Goal: Answer question/provide support

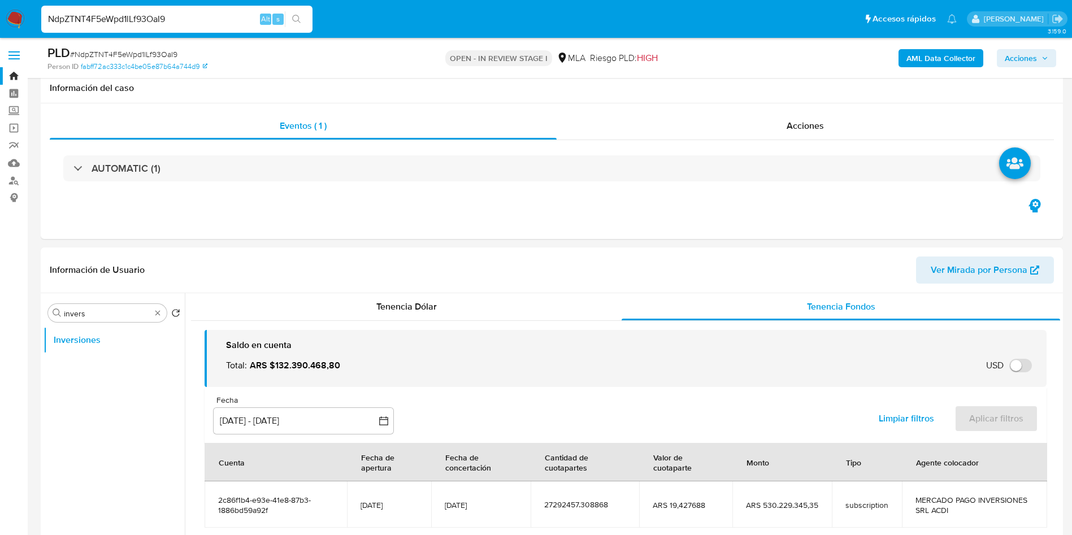
select select "10"
click at [148, 13] on input "NdpZTNT4F5eWpd1lLf93OaI9" at bounding box center [176, 19] width 271 height 15
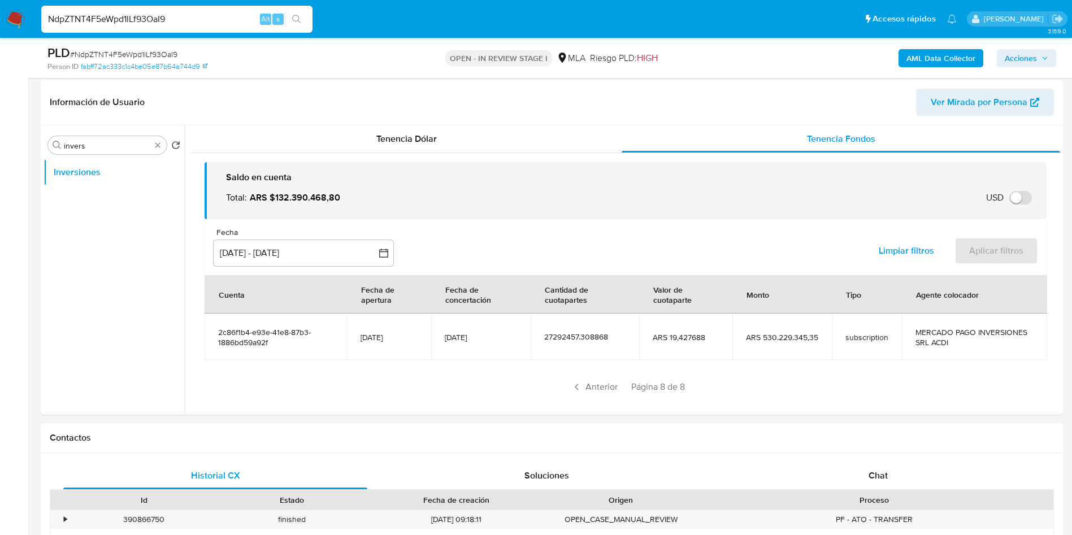
scroll to position [15, 0]
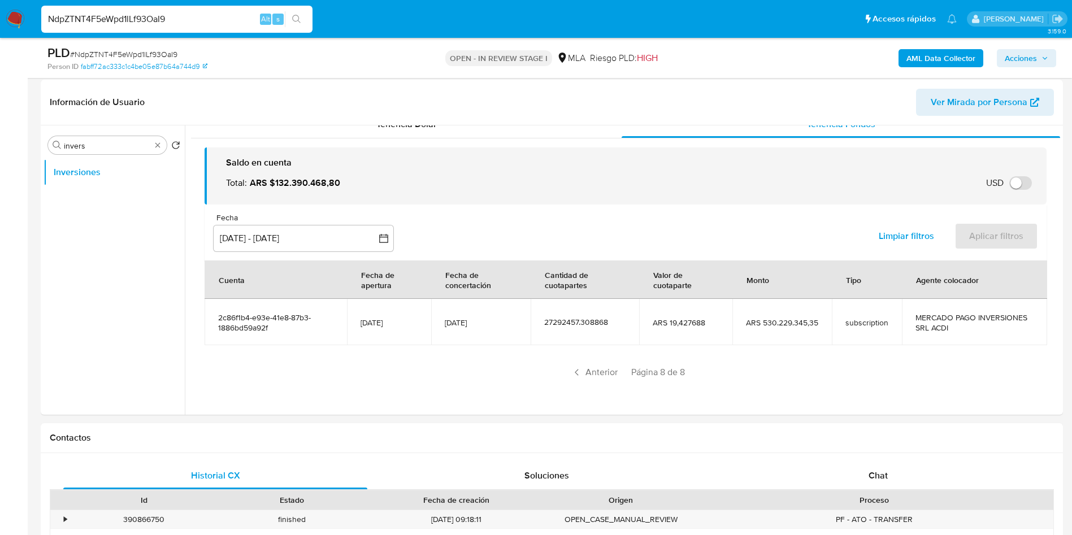
click at [175, 20] on input "NdpZTNT4F5eWpd1lLf93OaI9" at bounding box center [176, 19] width 271 height 15
click at [175, 21] on input "NdpZTNT4F5eWpd1lLf93OaI9" at bounding box center [176, 19] width 271 height 15
drag, startPoint x: 123, startPoint y: 1, endPoint x: 123, endPoint y: 8, distance: 7.4
click at [123, 3] on nav "Pausado Ver notificaciones NdpZTNT4F5eWpd1lLf93OaI9 Alt s Accesos rápidos Presi…" at bounding box center [536, 19] width 1072 height 38
click at [127, 12] on input "NdpZTNT4F5eWpd1lLf93OaI9" at bounding box center [176, 19] width 271 height 15
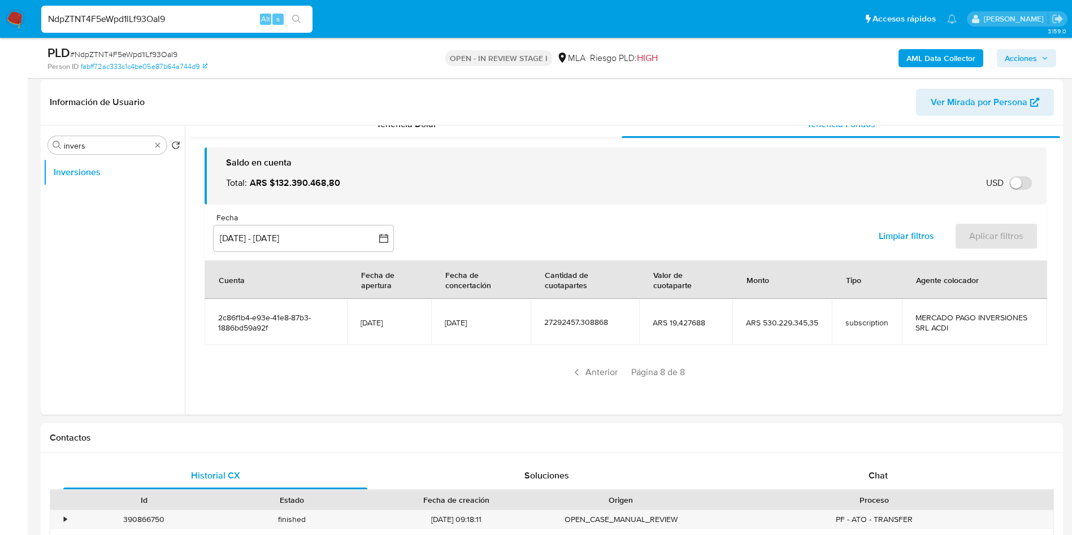
click at [127, 12] on input "NdpZTNT4F5eWpd1lLf93OaI9" at bounding box center [176, 19] width 271 height 15
click at [135, 18] on input "NdpZTNT4F5eWpd1lLf93OaI9" at bounding box center [176, 19] width 271 height 15
click at [135, 19] on input "NdpZTNT4F5eWpd1lLf93OaI9" at bounding box center [176, 19] width 271 height 15
click at [178, 15] on input "NdpZTNT4F5eWpd1lLf93OaI9" at bounding box center [176, 19] width 271 height 15
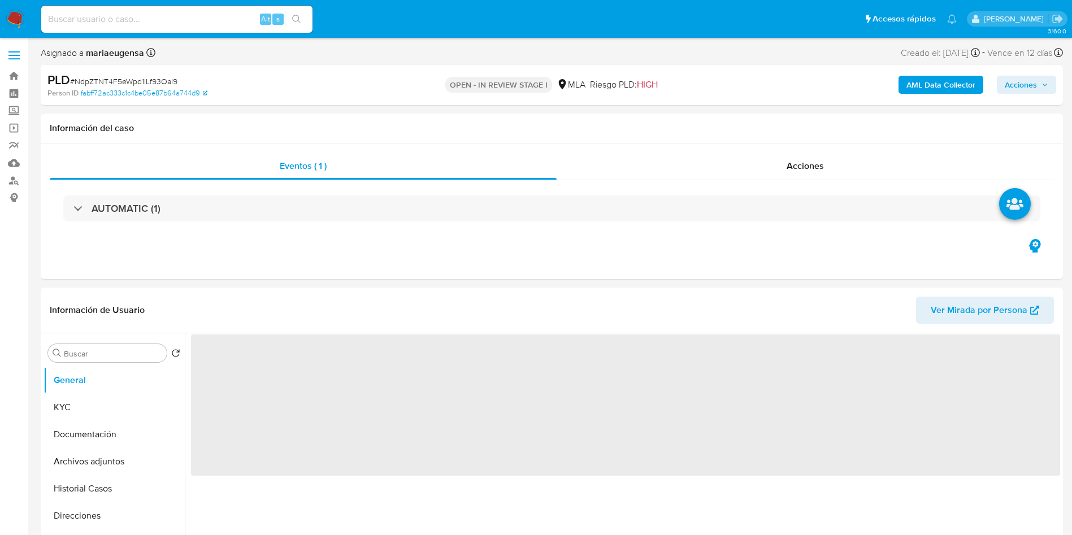
select select "10"
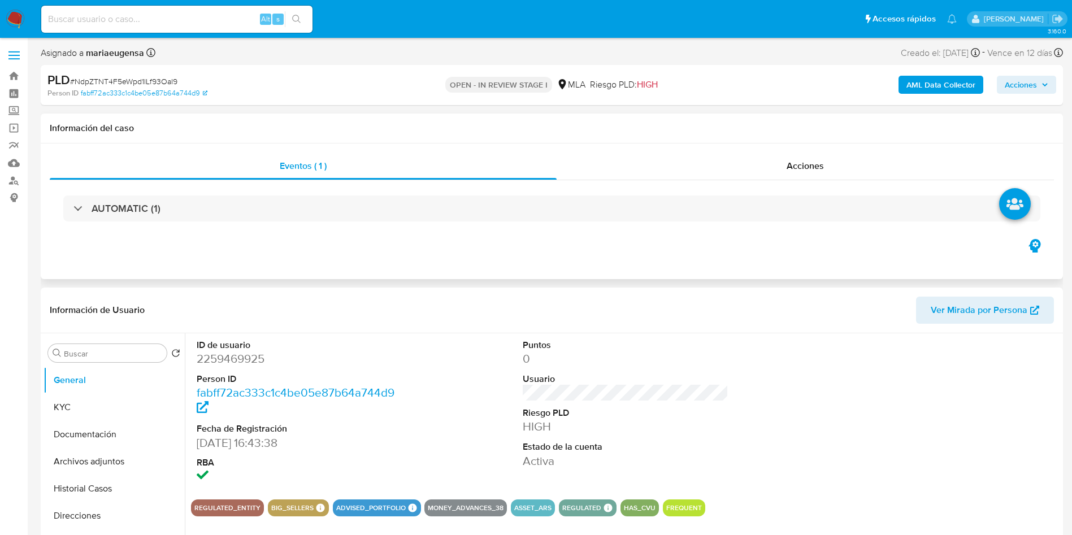
click at [434, 275] on div "Eventos ( 1 ) Acciones AUTOMATIC (1)" at bounding box center [552, 211] width 1022 height 136
click at [143, 349] on input "Buscar" at bounding box center [113, 354] width 98 height 10
click at [143, 349] on input "A" at bounding box center [113, 354] width 98 height 10
type input "A"
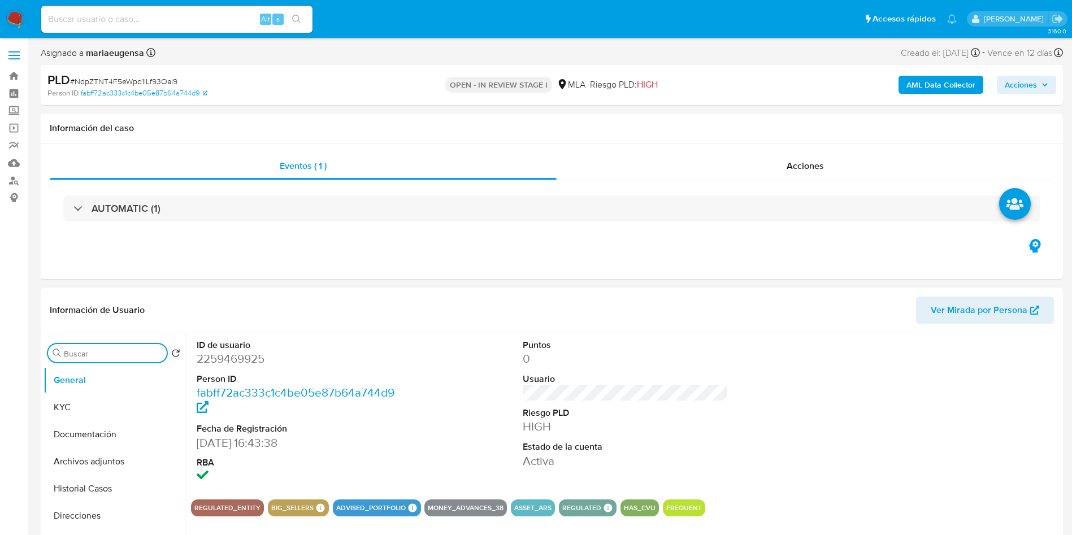
click at [143, 350] on input "Buscar" at bounding box center [113, 354] width 98 height 10
type input "ARC"
drag, startPoint x: 141, startPoint y: 349, endPoint x: 36, endPoint y: 347, distance: 105.7
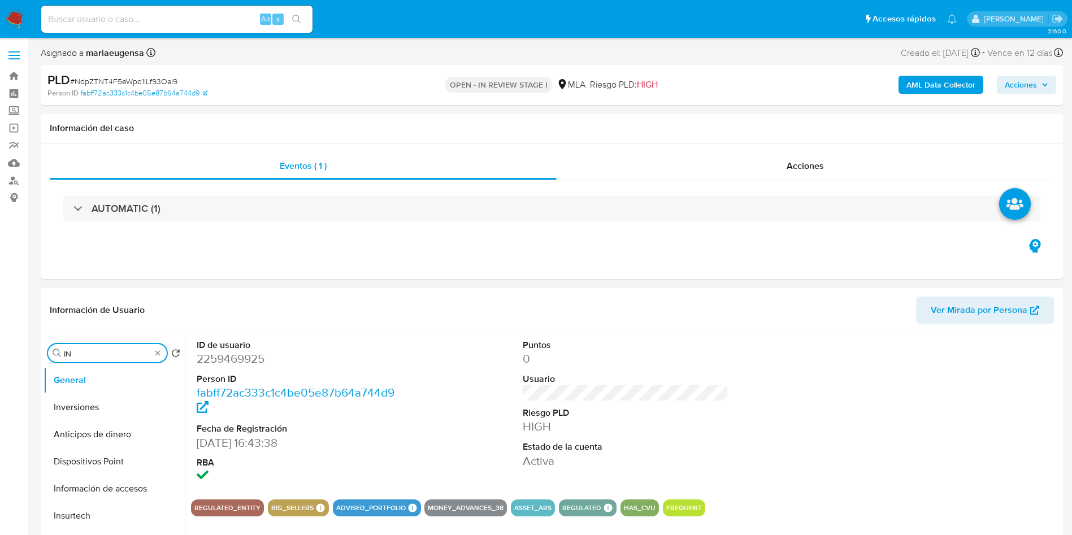
type input "IN"
click at [391, 426] on dt "Fecha de Registración" at bounding box center [300, 429] width 206 height 12
click at [151, 77] on span "# NdpZTNT4F5eWpd1lLf93OaI9" at bounding box center [123, 81] width 107 height 11
copy span "NdpZTNT4F5eWpd1lLf93OaI9"
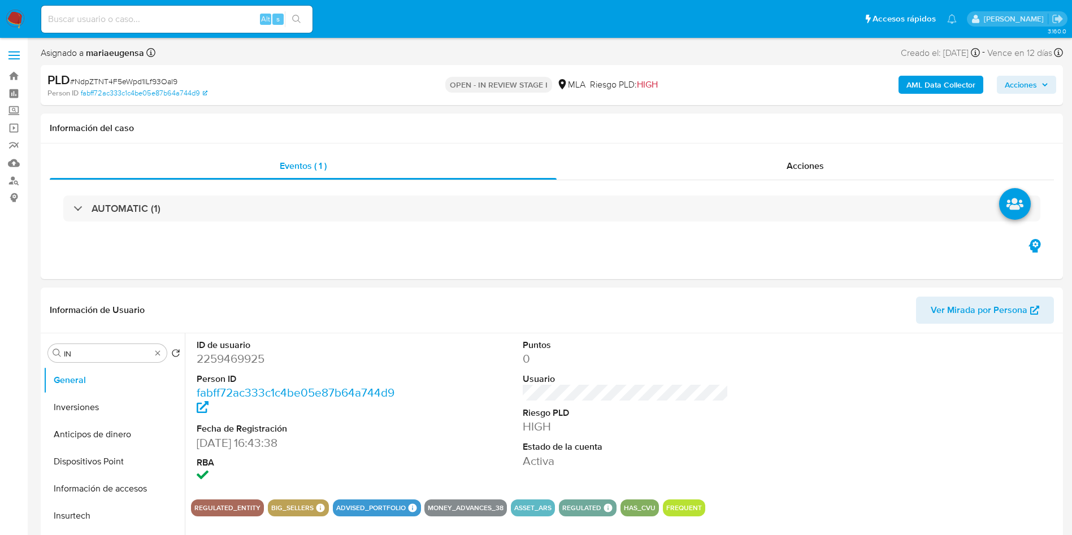
drag, startPoint x: 159, startPoint y: 5, endPoint x: 151, endPoint y: 34, distance: 30.4
click at [154, 24] on div "Alt s" at bounding box center [176, 19] width 271 height 27
click at [147, 21] on input at bounding box center [176, 19] width 271 height 15
paste input "NdpZTNT4F5eWpd1lLf93OaI9"
drag, startPoint x: 79, startPoint y: 403, endPoint x: 72, endPoint y: 421, distance: 18.8
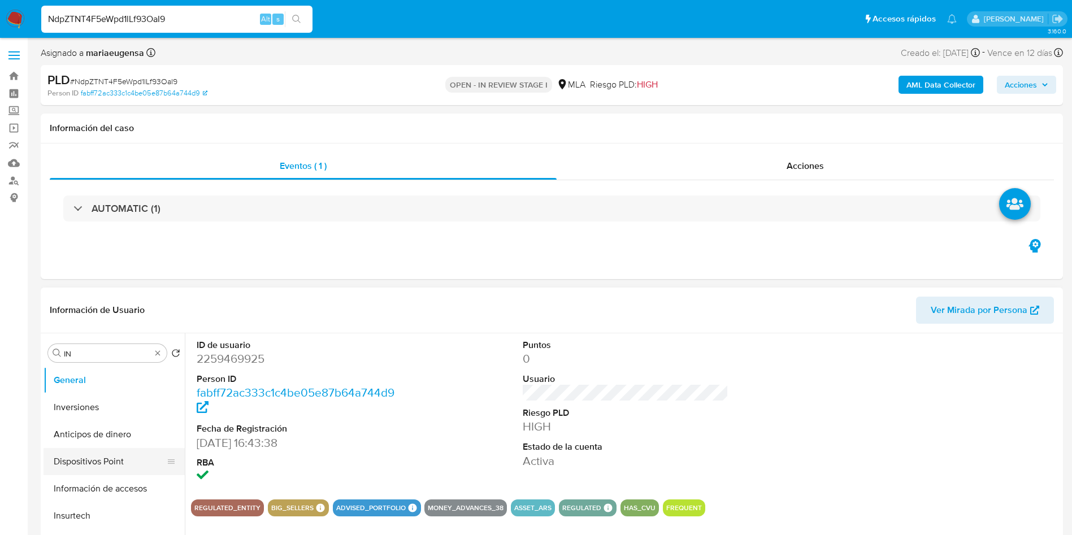
click at [79, 404] on button "Inversiones" at bounding box center [113, 407] width 141 height 27
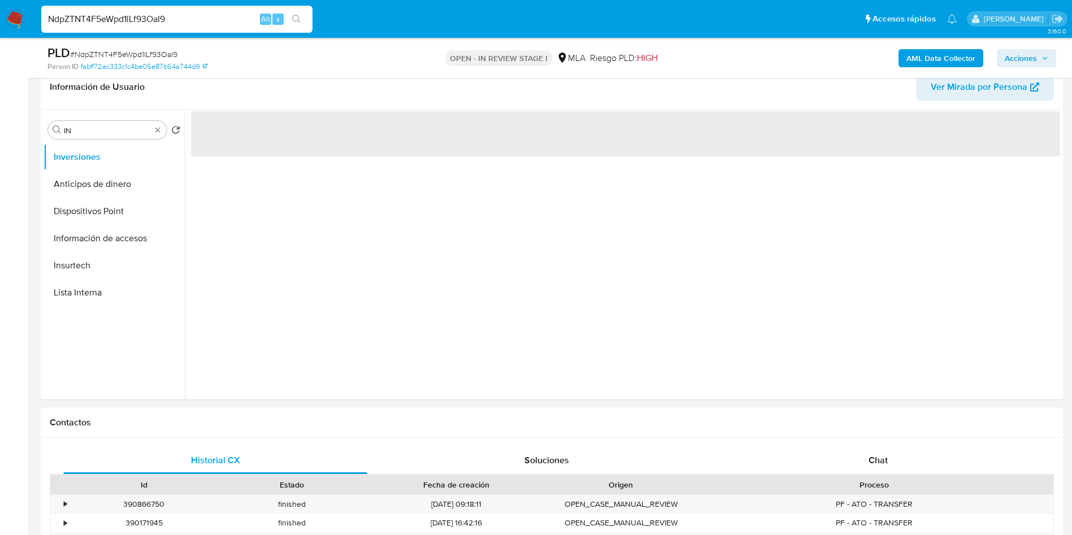
scroll to position [188, 0]
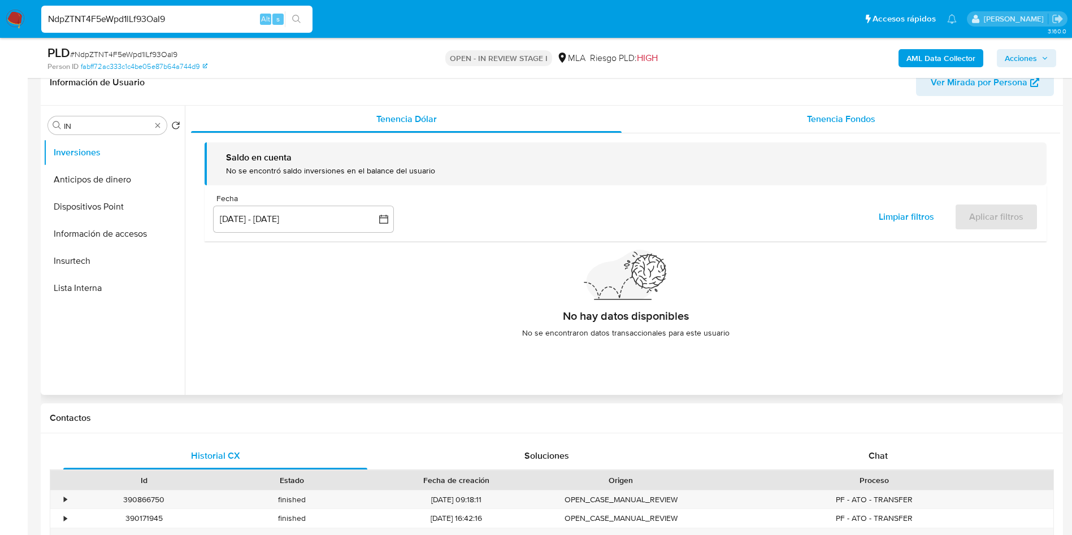
click at [807, 128] on div "Tenencia Fondos" at bounding box center [840, 119] width 438 height 27
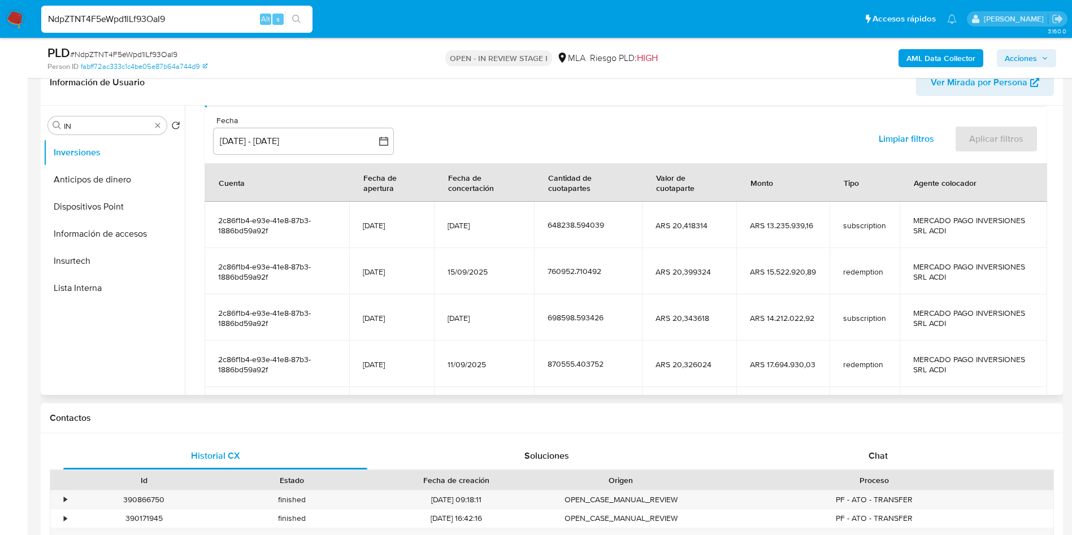
scroll to position [199, 0]
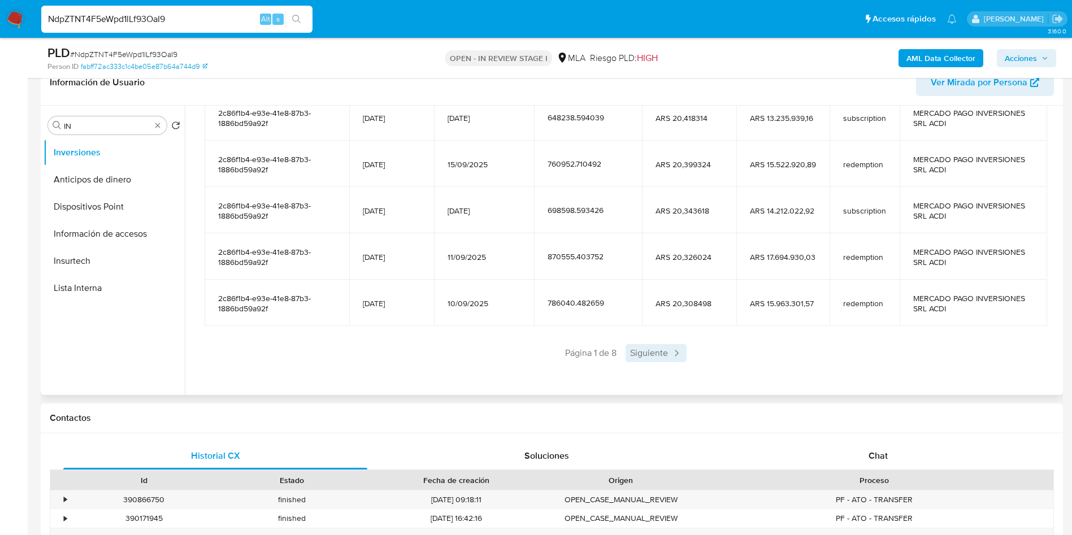
click at [670, 347] on icon at bounding box center [675, 352] width 11 height 11
click at [668, 347] on span "Siguiente" at bounding box center [689, 353] width 61 height 18
click at [668, 346] on span "Siguiente" at bounding box center [689, 353] width 61 height 18
click at [668, 344] on span "Siguiente" at bounding box center [689, 353] width 61 height 18
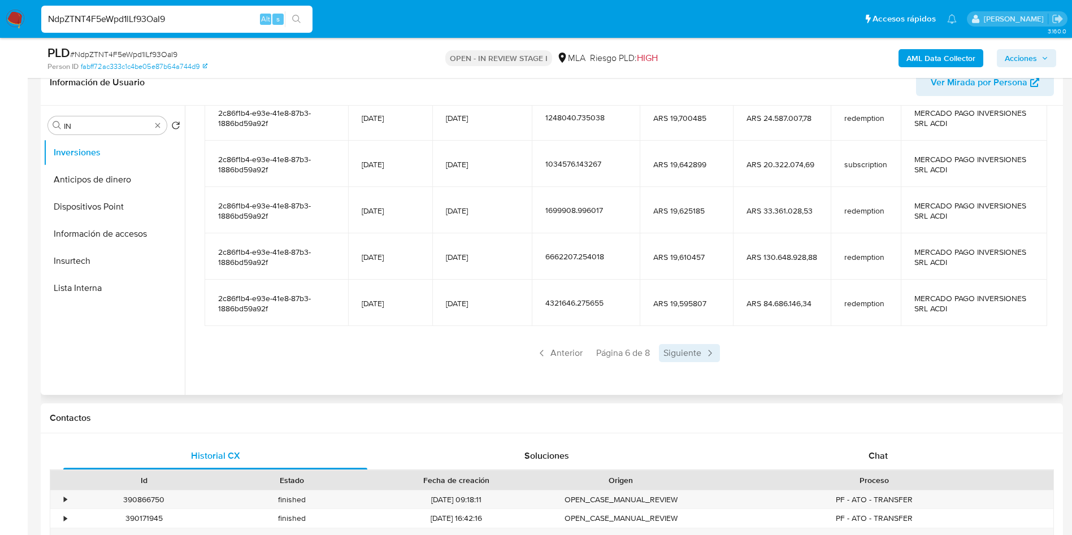
click at [668, 346] on span "Siguiente" at bounding box center [689, 353] width 61 height 18
click at [668, 345] on span "Siguiente" at bounding box center [688, 353] width 61 height 18
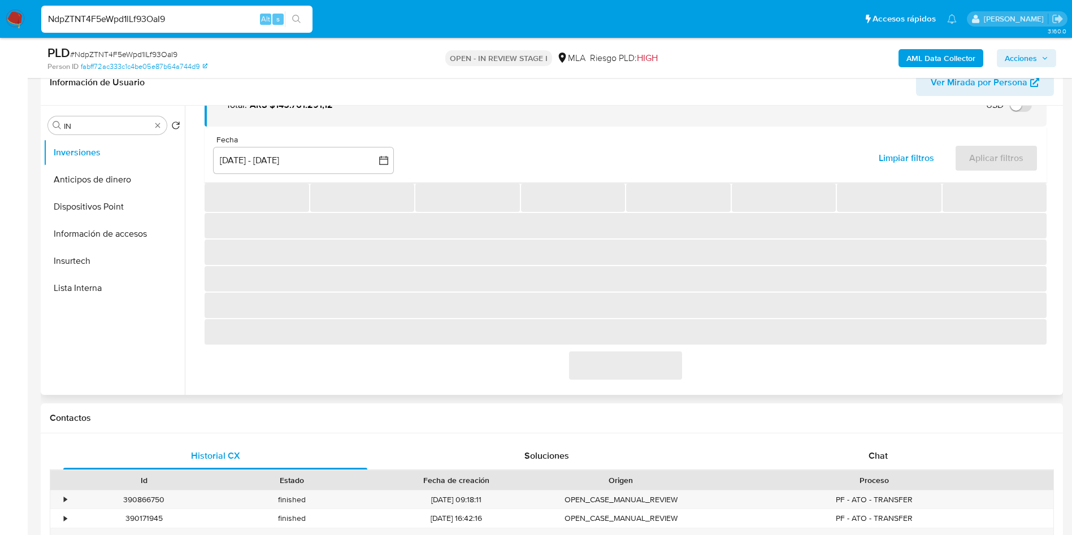
scroll to position [61, 0]
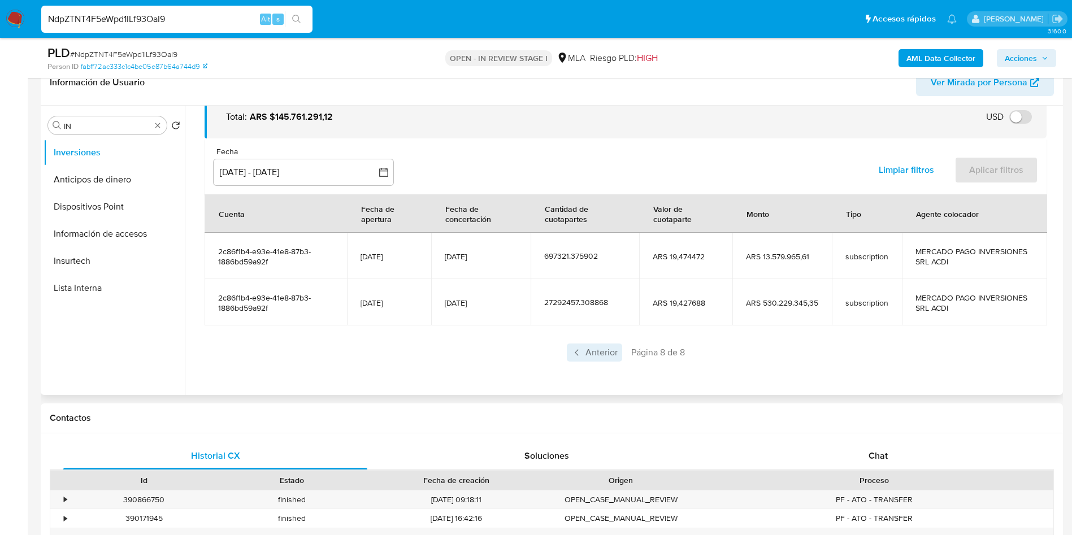
click at [590, 348] on span "Anterior" at bounding box center [594, 352] width 55 height 18
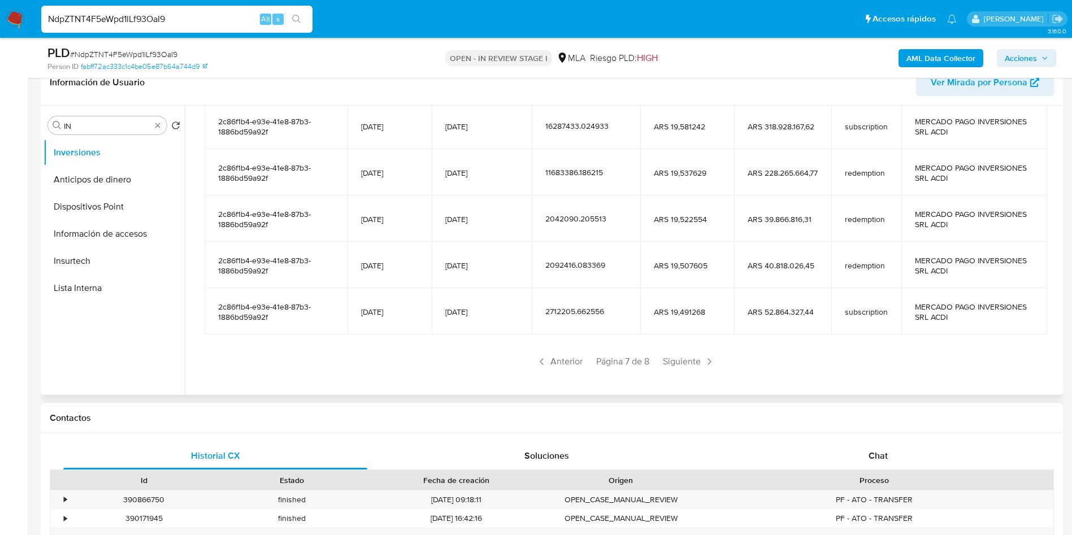
scroll to position [199, 0]
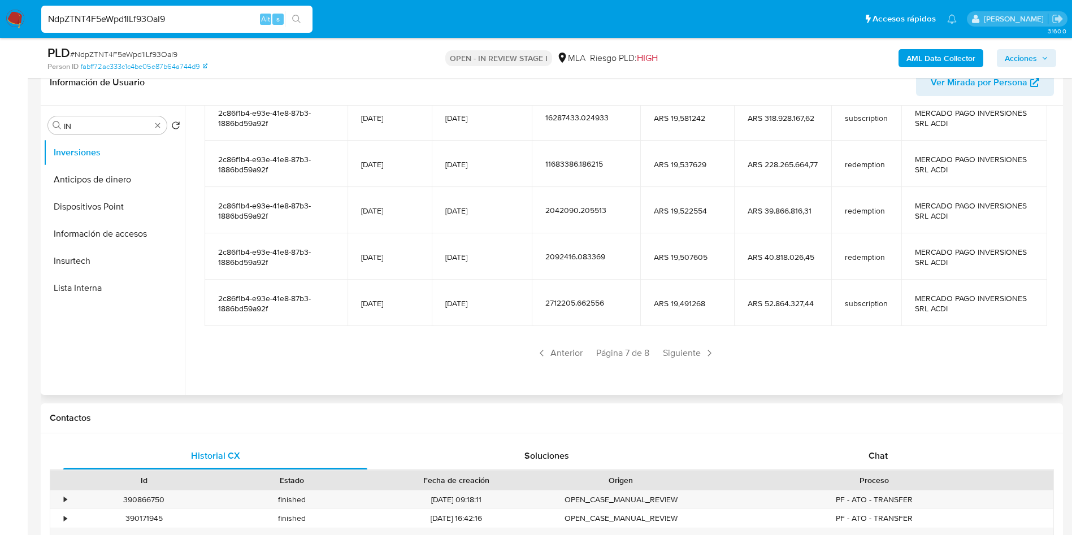
drag, startPoint x: 687, startPoint y: 350, endPoint x: 639, endPoint y: 381, distance: 56.4
click at [687, 351] on span "Siguiente" at bounding box center [688, 353] width 61 height 18
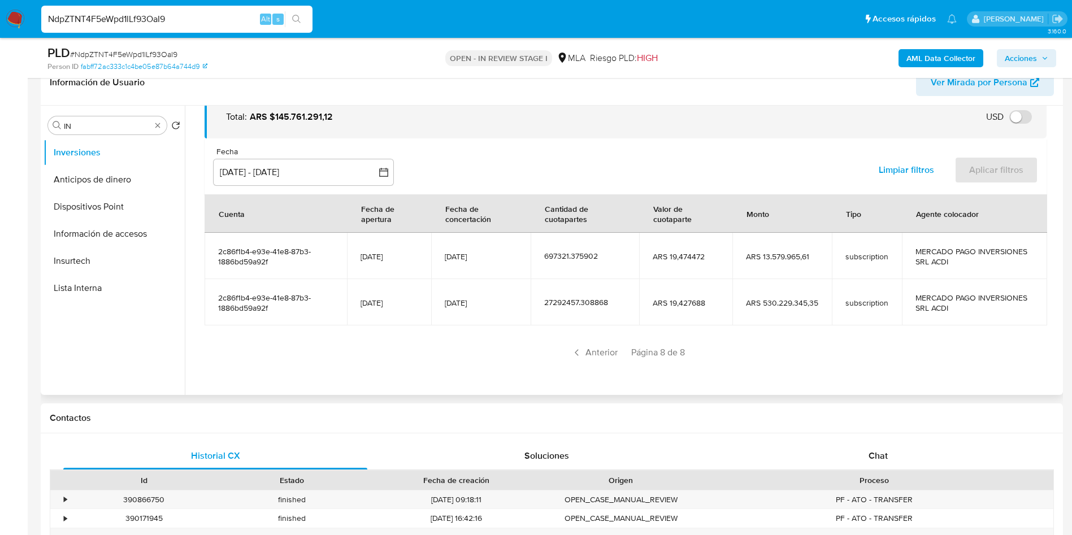
scroll to position [61, 0]
click at [168, 12] on div "NdpZTNT4F5eWpd1lLf93OaI9 Alt s" at bounding box center [176, 19] width 271 height 27
click at [168, 11] on div "NdpZTNT4F5eWpd1lLf93OaI9 Alt s" at bounding box center [176, 19] width 271 height 27
click at [181, 26] on input "NdpZTNT4F5eWpd1lLf93OaI9" at bounding box center [176, 19] width 271 height 15
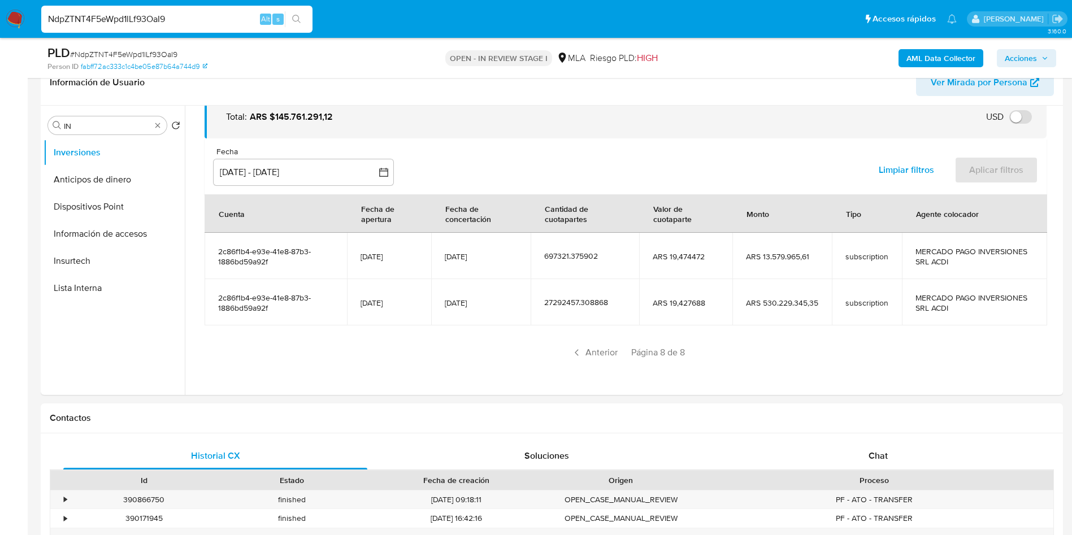
click at [186, 18] on input "NdpZTNT4F5eWpd1lLf93OaI9" at bounding box center [176, 19] width 271 height 15
paste input "Pp7qlxFJEsCsCnAiXcZTgZKf"
type input "Pp7qlxFJEsCsCnAiXcZTgZKf"
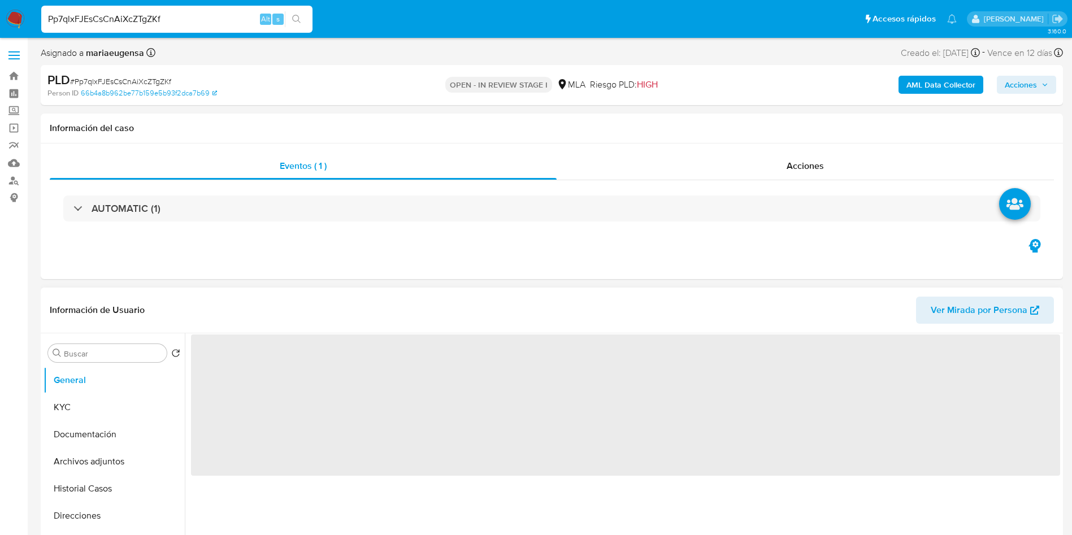
select select "10"
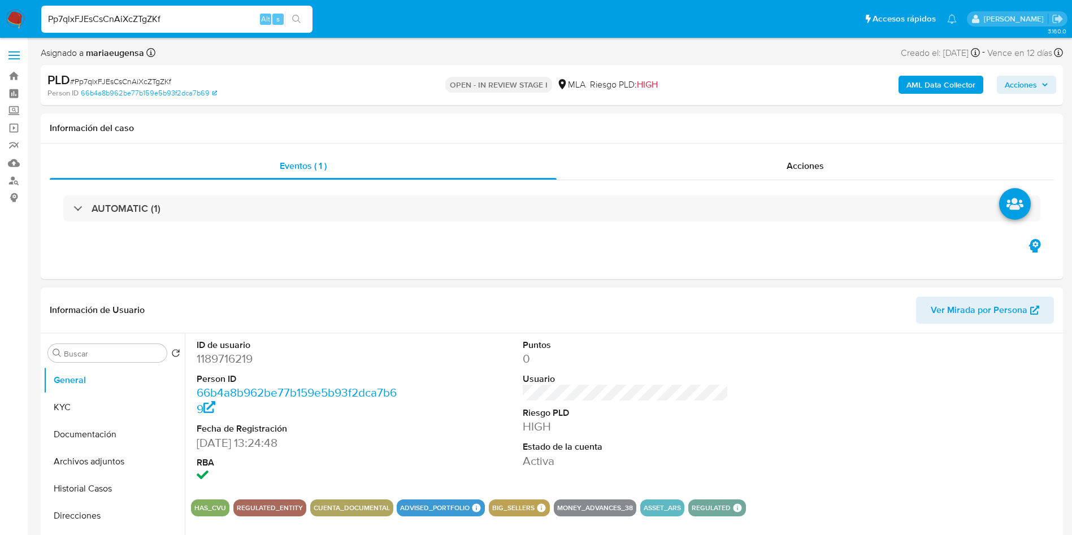
click at [201, 362] on dd "1189716219" at bounding box center [300, 359] width 206 height 16
drag, startPoint x: 201, startPoint y: 362, endPoint x: 253, endPoint y: 329, distance: 61.1
click at [201, 362] on dd "1189716219" at bounding box center [300, 359] width 206 height 16
copy dd "1189716219"
click at [134, 84] on span "# Pp7qlxFJEsCsCnAiXcZTgZKf" at bounding box center [120, 81] width 101 height 11
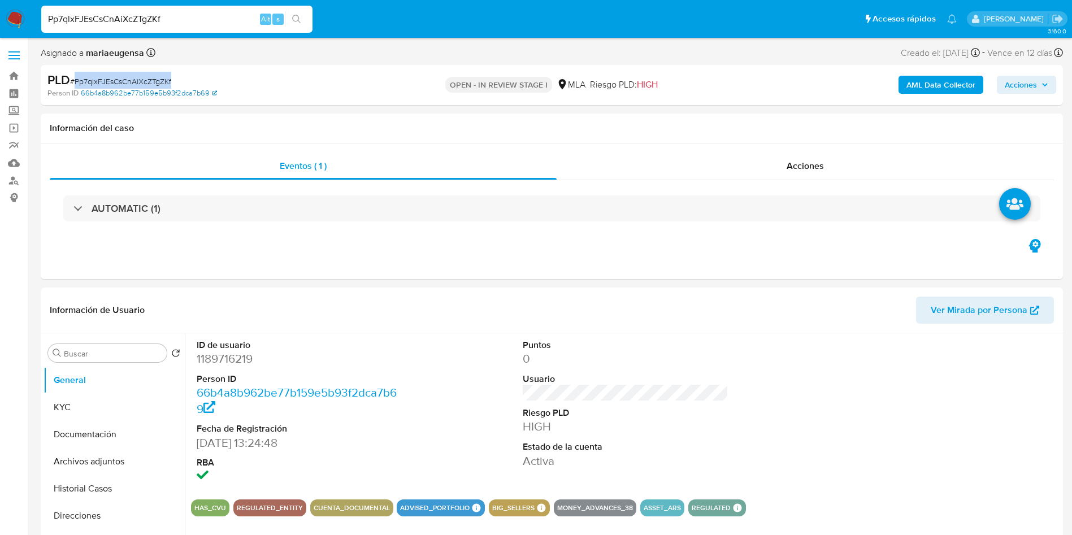
click at [134, 83] on span "# Pp7qlxFJEsCsCnAiXcZTgZKf" at bounding box center [120, 81] width 101 height 11
copy span "Pp7qlxFJEsCsCnAiXcZTgZKf"
click at [140, 77] on span "# Pp7qlxFJEsCsCnAiXcZTgZKf" at bounding box center [120, 81] width 101 height 11
copy span "Pp7qlxFJEsCsCnAiXcZTgZKf"
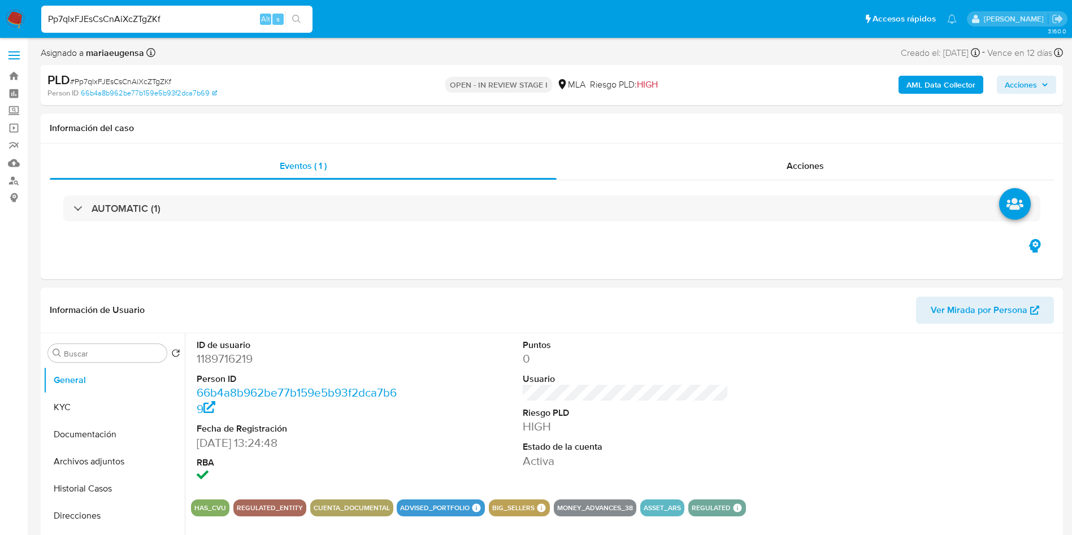
click at [15, 8] on nav "Pausado Ver notificaciones Pp7qlxFJEsCsCnAiXcZTgZKf Alt s Accesos rápidos Presi…" at bounding box center [536, 19] width 1072 height 38
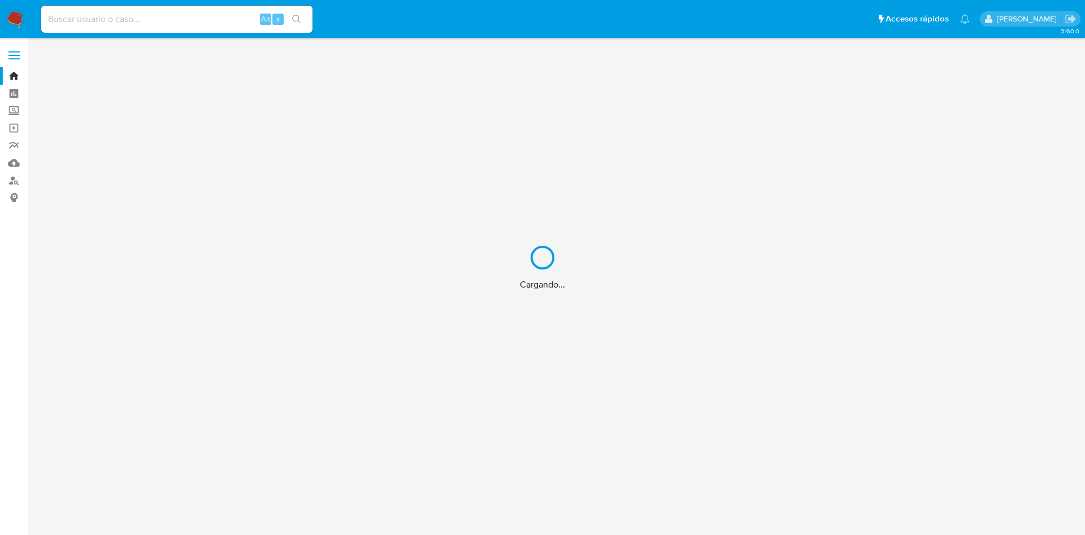
click at [143, 19] on div "Cargando..." at bounding box center [542, 267] width 1085 height 535
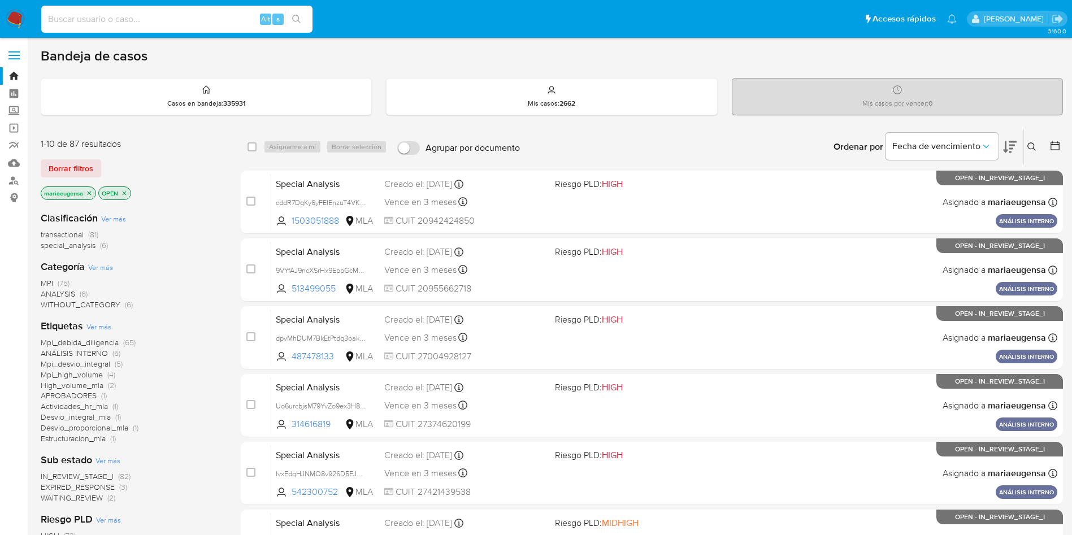
click at [143, 19] on input at bounding box center [176, 19] width 271 height 15
paste input "Uiob1MDY7Ba1WKx4m9EEt63P"
type input "Uiob1MDY7Ba1WKx4m9EEt63P"
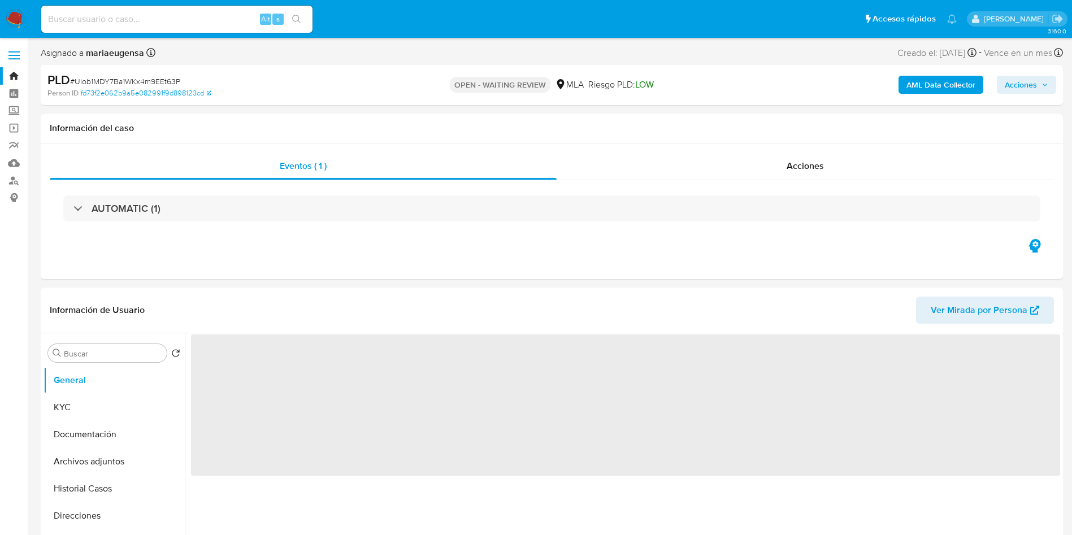
select select "10"
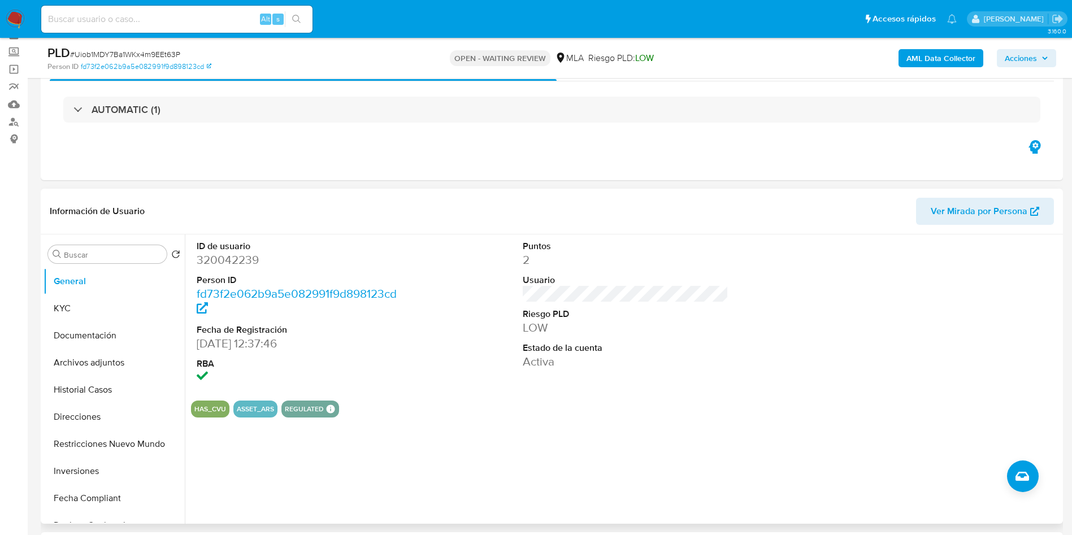
scroll to position [85, 0]
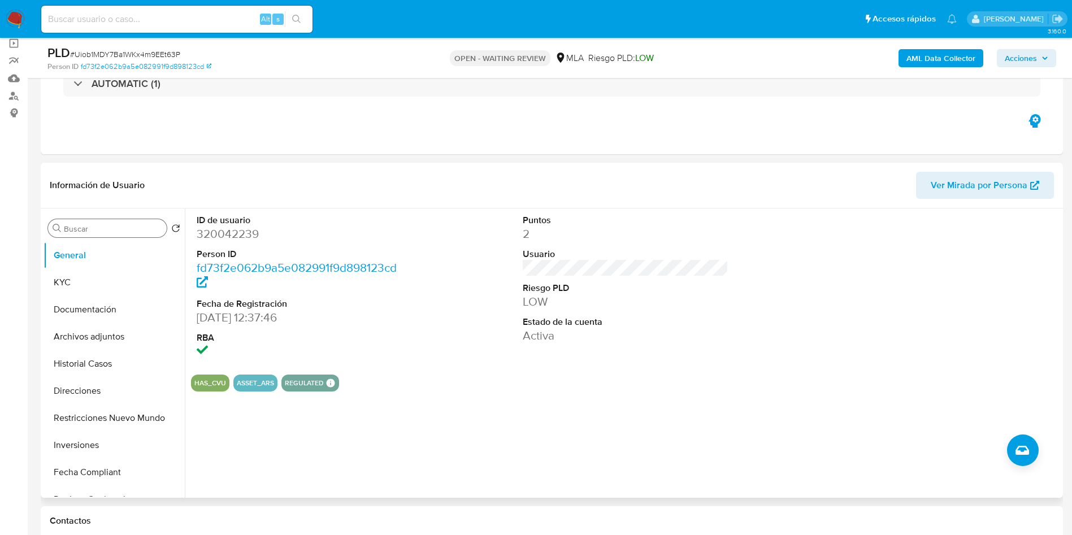
click at [121, 226] on input "Buscar" at bounding box center [113, 229] width 98 height 10
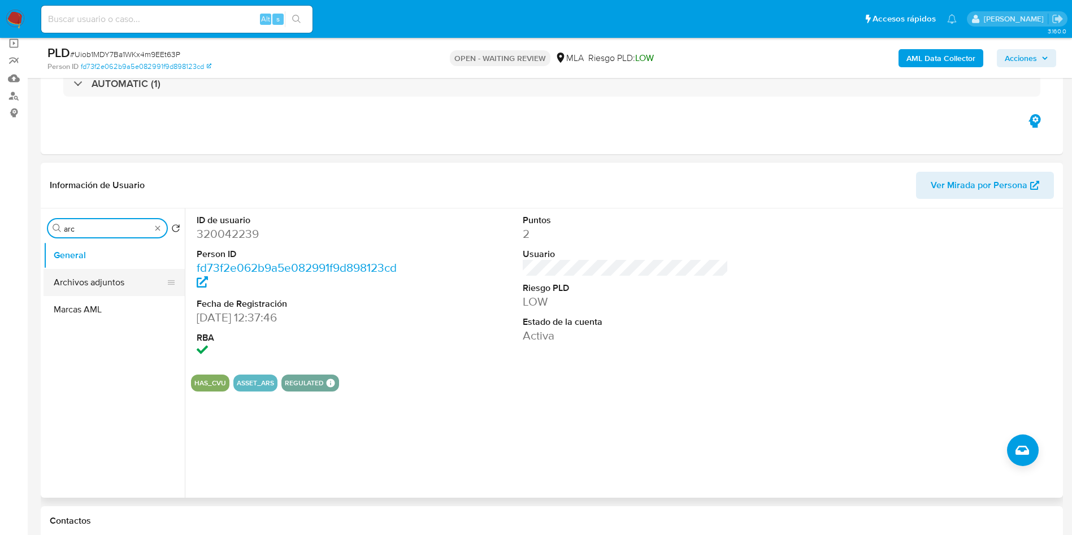
type input "arc"
drag, startPoint x: 110, startPoint y: 285, endPoint x: 121, endPoint y: 287, distance: 11.5
click at [110, 286] on button "Archivos adjuntos" at bounding box center [113, 282] width 141 height 27
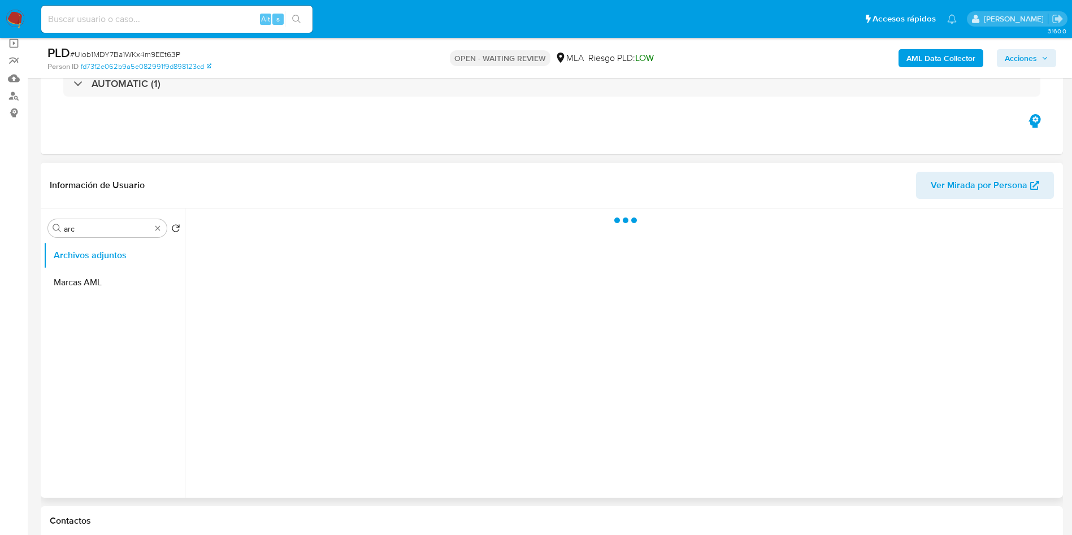
scroll to position [169, 0]
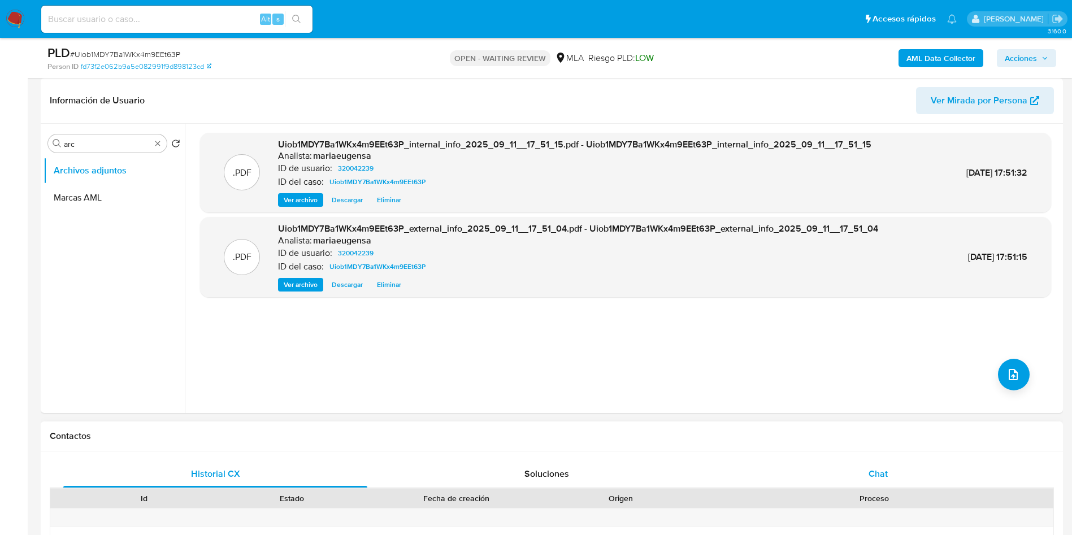
click at [890, 472] on div "Chat" at bounding box center [878, 473] width 304 height 27
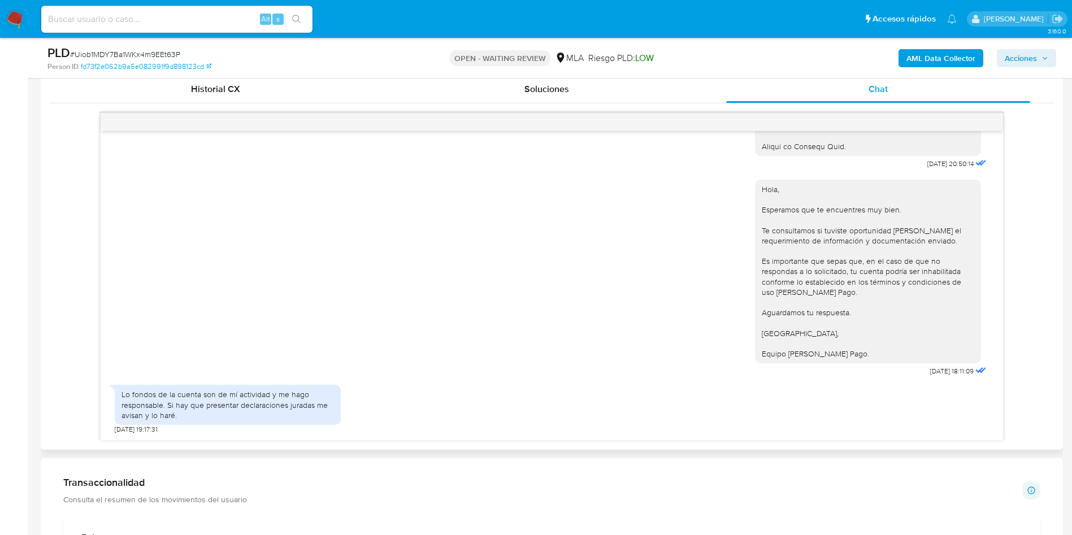
scroll to position [593, 0]
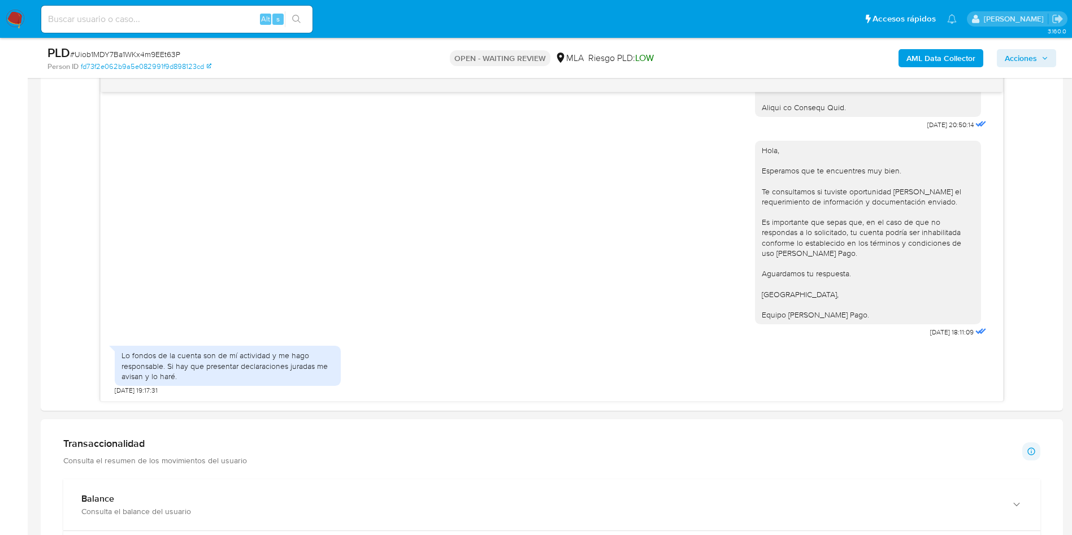
click at [145, 55] on span "# Uiob1MDY7Ba1WKx4m9EEt63P" at bounding box center [125, 54] width 110 height 11
click at [145, 54] on span "# Uiob1MDY7Ba1WKx4m9EEt63P" at bounding box center [125, 54] width 110 height 11
copy span "Uiob1MDY7Ba1WKx4m9EEt63P"
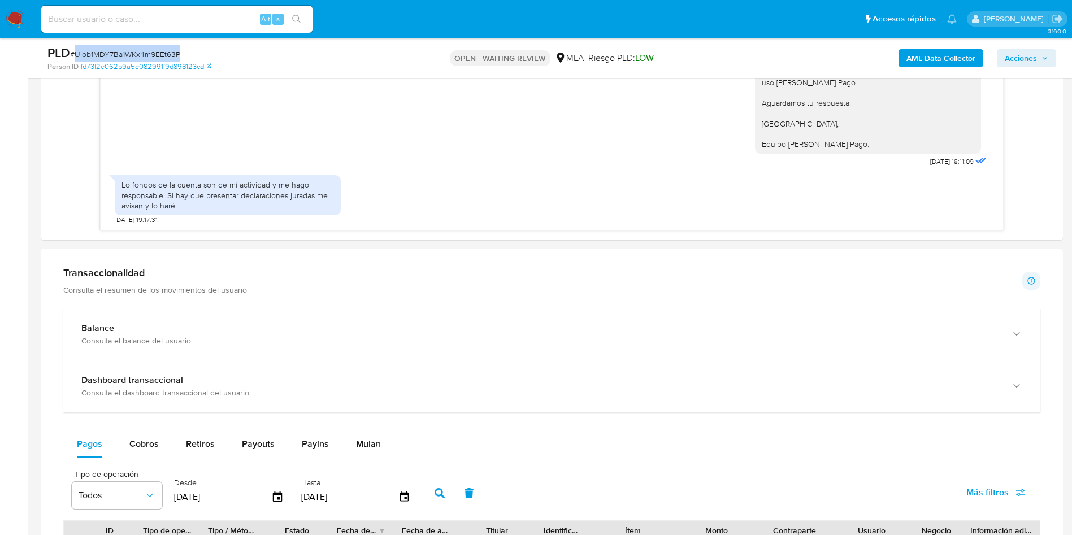
scroll to position [763, 0]
click at [404, 169] on div "Hola, Esperamos que te encuentres muy bien. Te consultamos si tuviste oportunid…" at bounding box center [552, 66] width 874 height 207
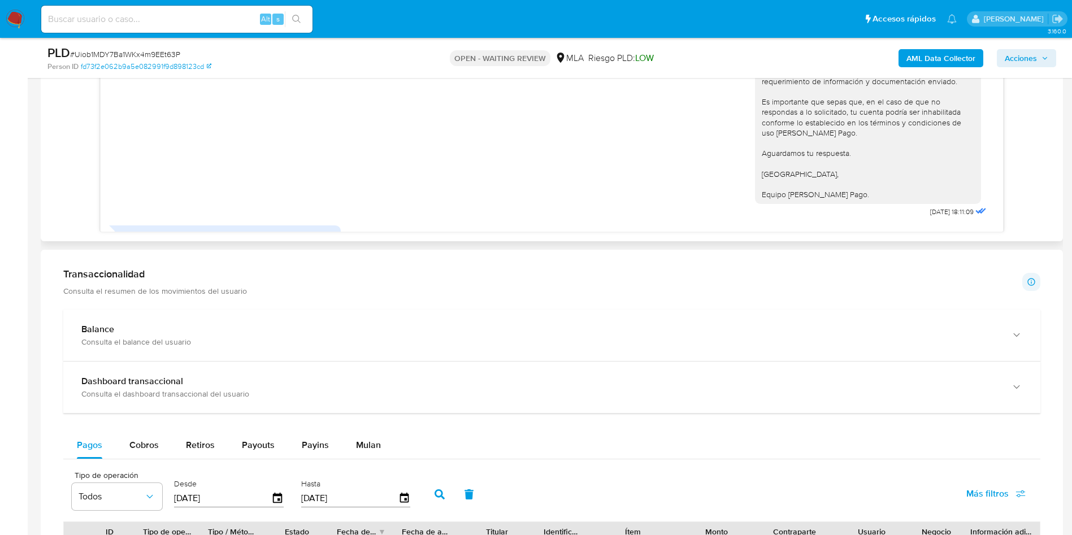
scroll to position [1229, 0]
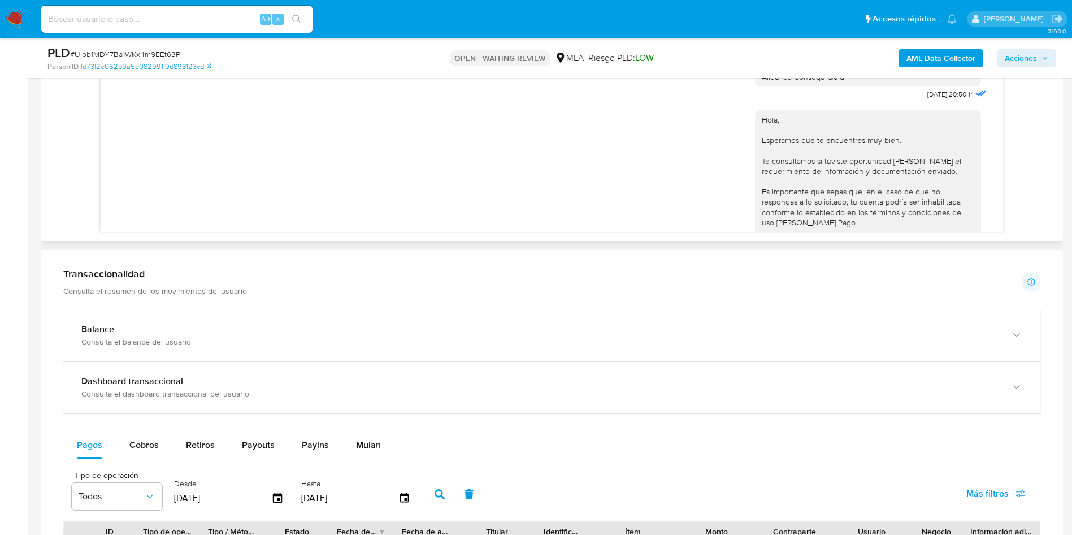
click at [404, 168] on div "Hola, Esperamos que te encuentres muy bien. Te consultamos si tuviste oportunid…" at bounding box center [552, 205] width 874 height 207
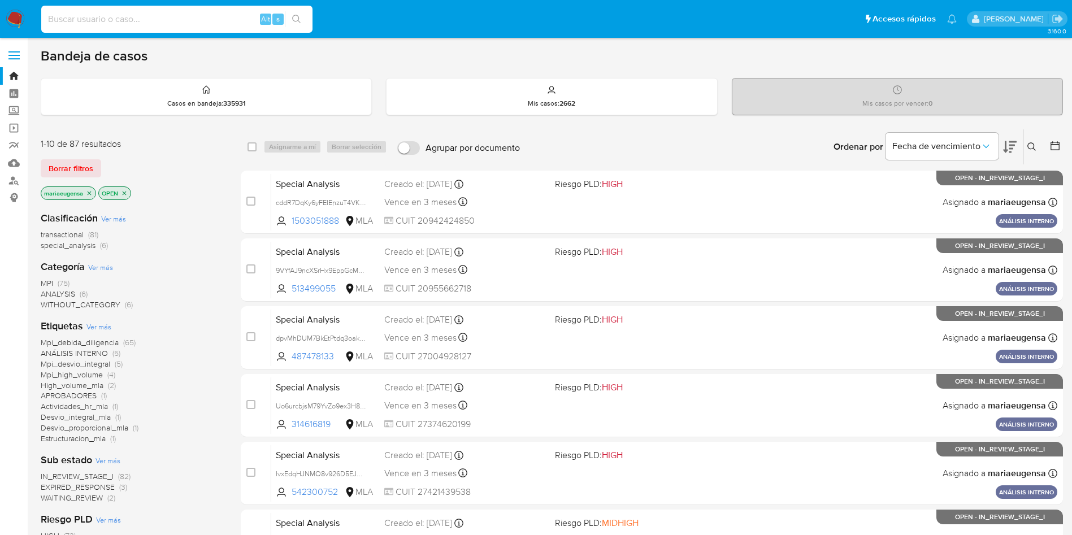
click at [125, 16] on input at bounding box center [176, 19] width 271 height 15
paste input "otlTfF0t29TmgVAMM16BHPps"
type input "otlTfF0t29TmgVAMM16BHPps"
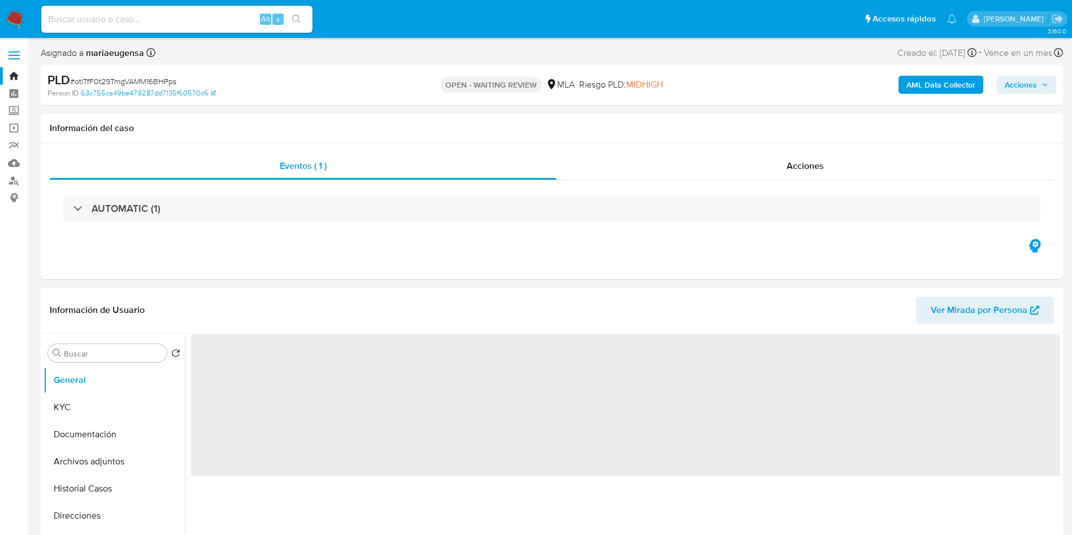
select select "10"
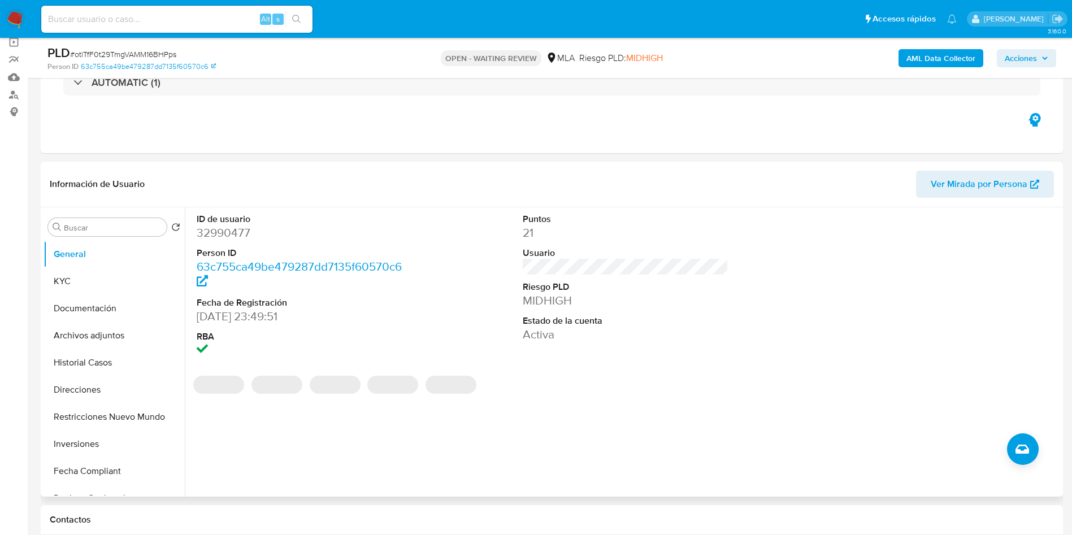
scroll to position [169, 0]
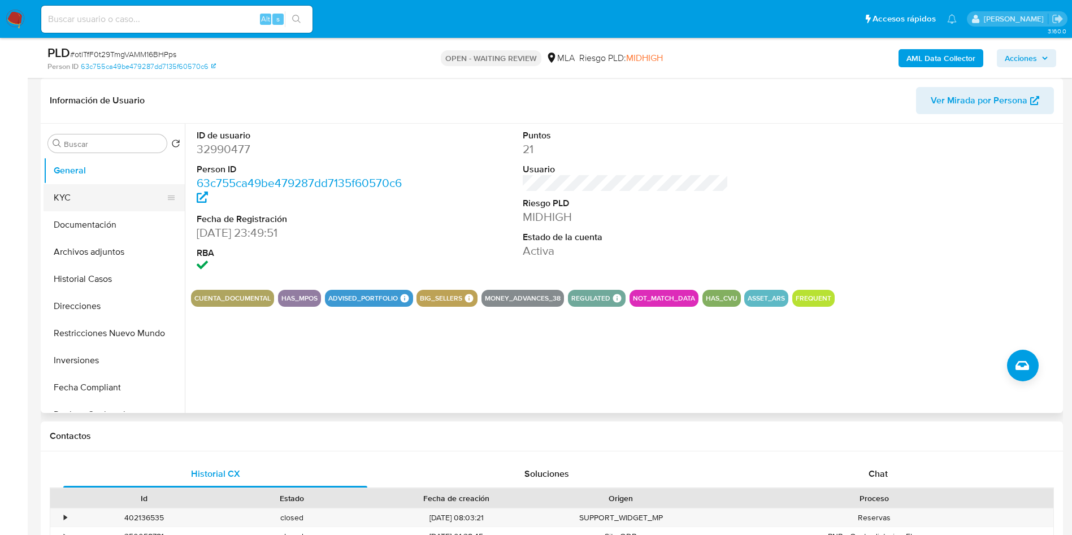
click at [127, 201] on button "KYC" at bounding box center [109, 197] width 132 height 27
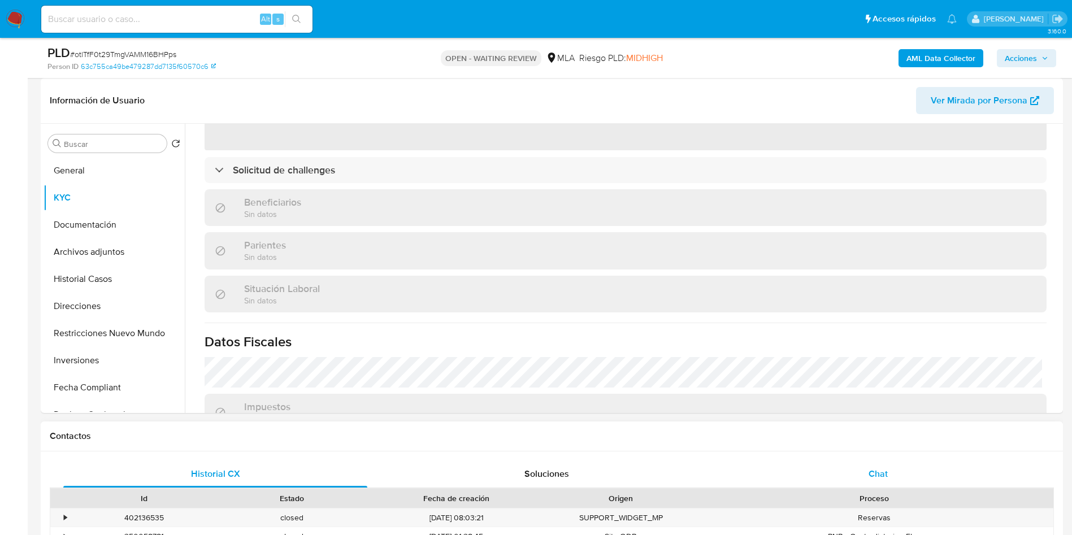
click at [656, 324] on div "Chat" at bounding box center [878, 473] width 304 height 27
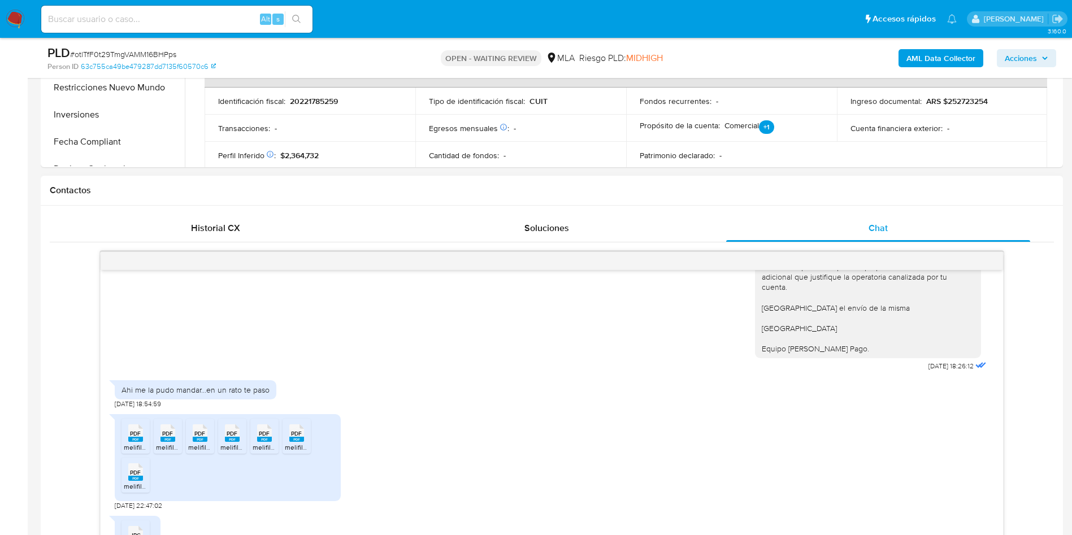
scroll to position [508, 0]
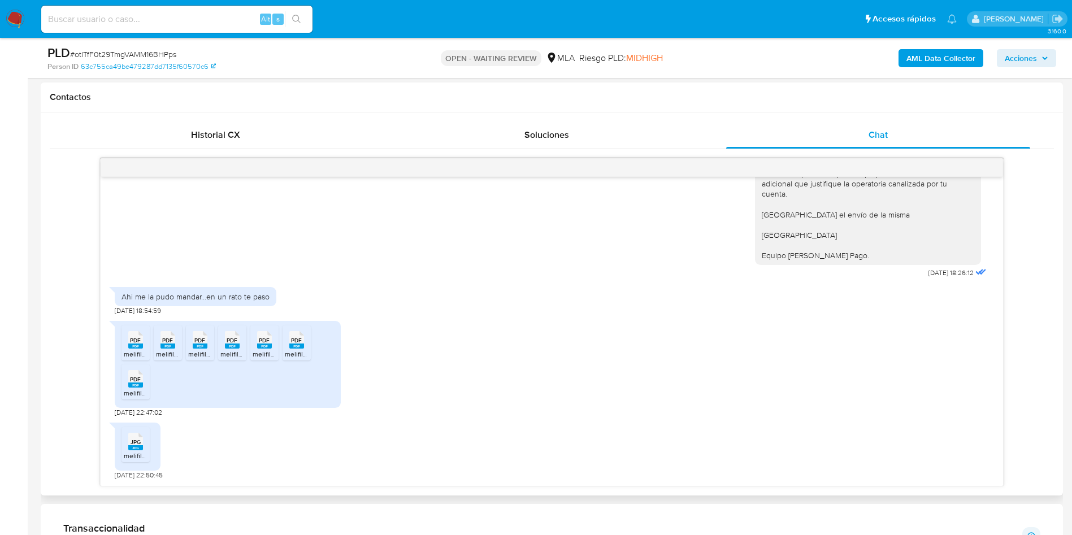
click at [138, 324] on rect at bounding box center [135, 345] width 15 height 5
click at [141, 324] on icon "PDF" at bounding box center [135, 379] width 15 height 20
click at [135, 324] on span "JPG" at bounding box center [135, 441] width 10 height 7
click at [166, 324] on rect at bounding box center [167, 345] width 15 height 5
click at [200, 324] on span "PDF" at bounding box center [199, 340] width 11 height 7
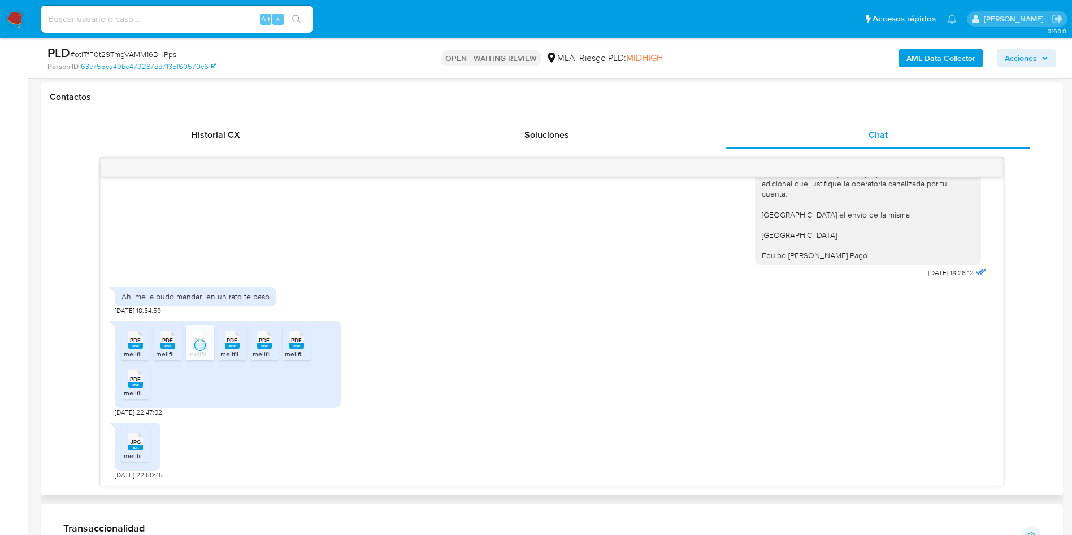
click at [231, 324] on span "PDF" at bounding box center [232, 340] width 11 height 7
drag, startPoint x: 259, startPoint y: 343, endPoint x: 301, endPoint y: 342, distance: 41.8
click at [259, 324] on span "PDF" at bounding box center [264, 340] width 11 height 7
click at [294, 324] on rect at bounding box center [296, 345] width 15 height 5
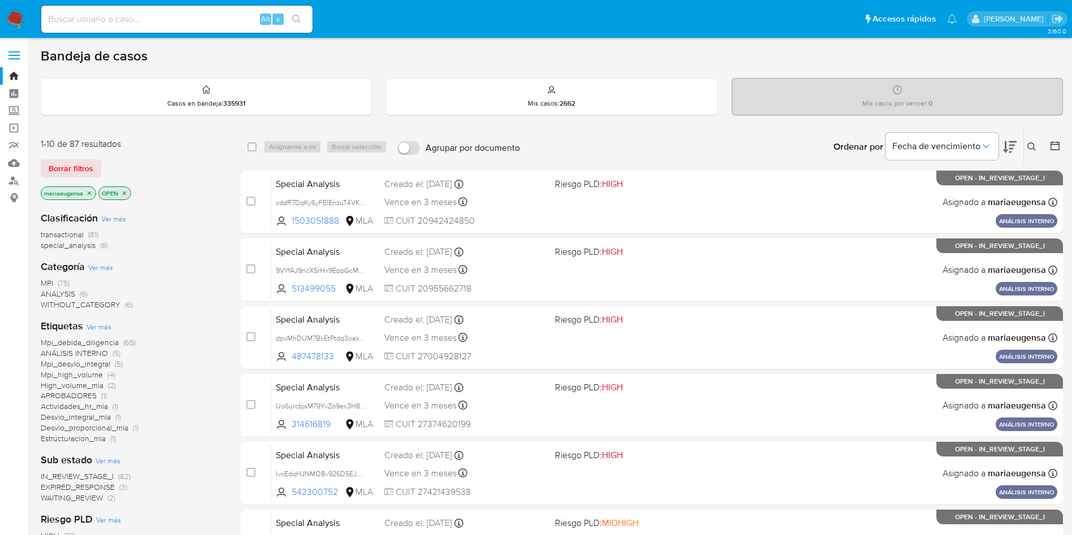
click at [1030, 138] on div "Ingrese ID de usuario o caso Buscar Borrar filtros" at bounding box center [1032, 146] width 19 height 35
click at [1030, 142] on icon at bounding box center [1031, 146] width 9 height 9
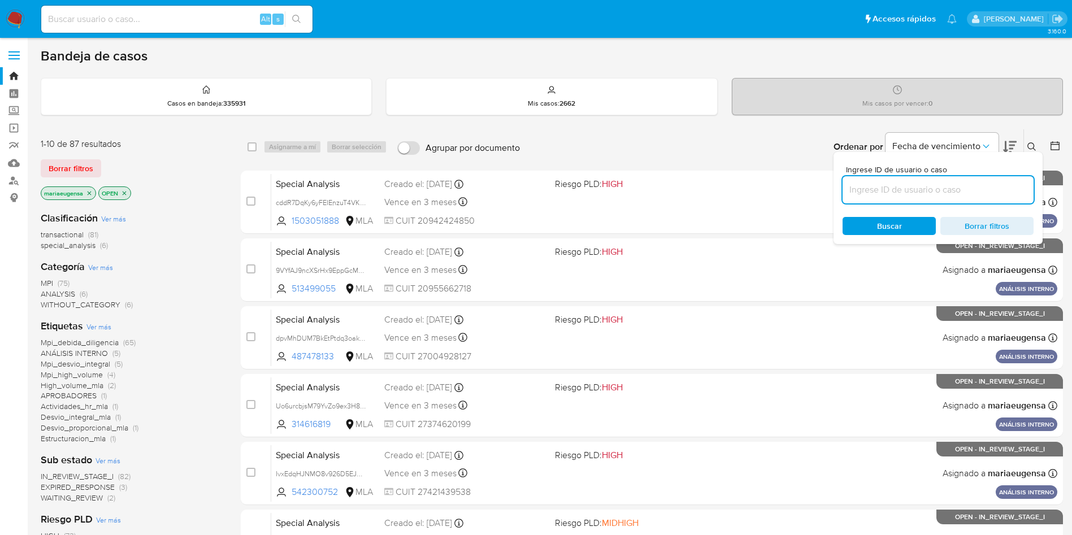
click at [991, 188] on input at bounding box center [937, 189] width 191 height 15
type input "Uiob1MDY7Ba1WKx4m9EEt63P"
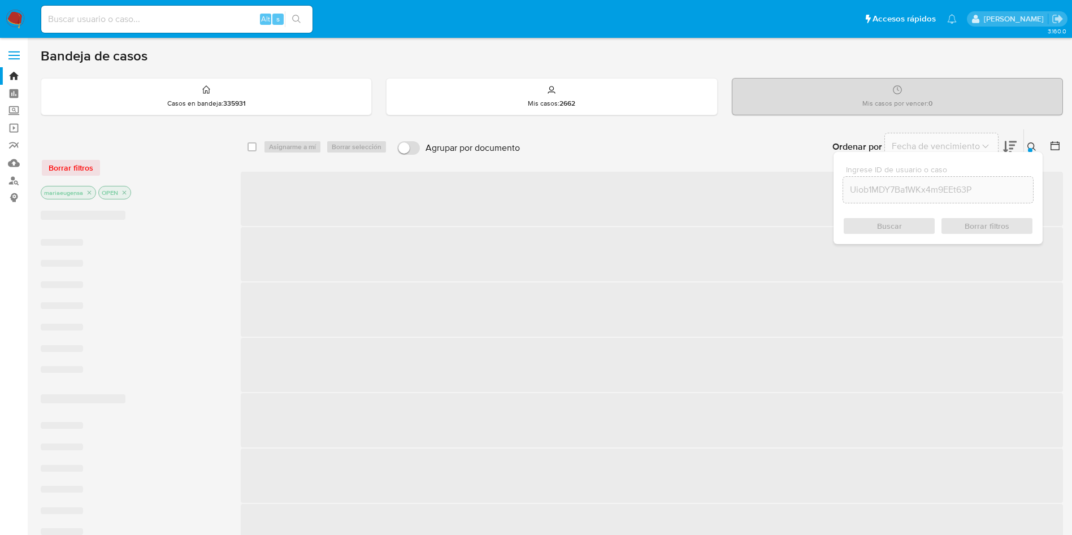
click at [1033, 141] on button at bounding box center [1033, 147] width 19 height 14
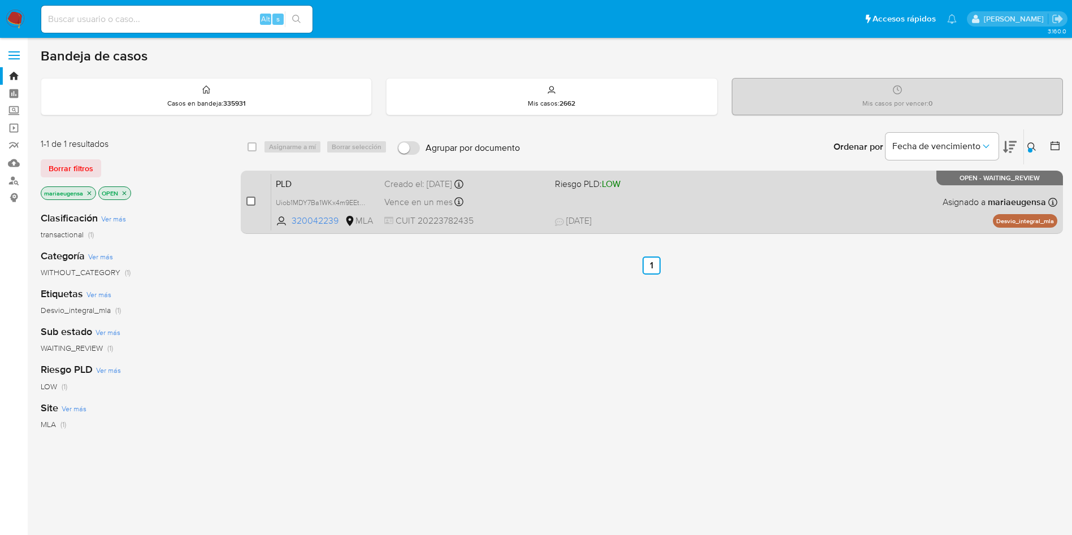
click at [249, 200] on input "checkbox" at bounding box center [250, 201] width 9 height 9
checkbox input "true"
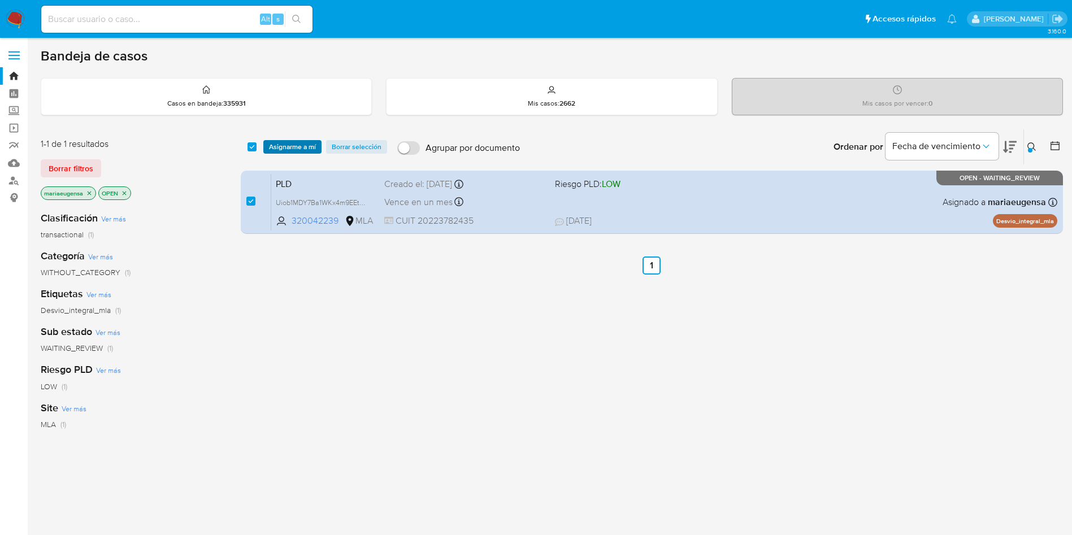
click at [297, 146] on span "Asignarme a mí" at bounding box center [292, 146] width 47 height 11
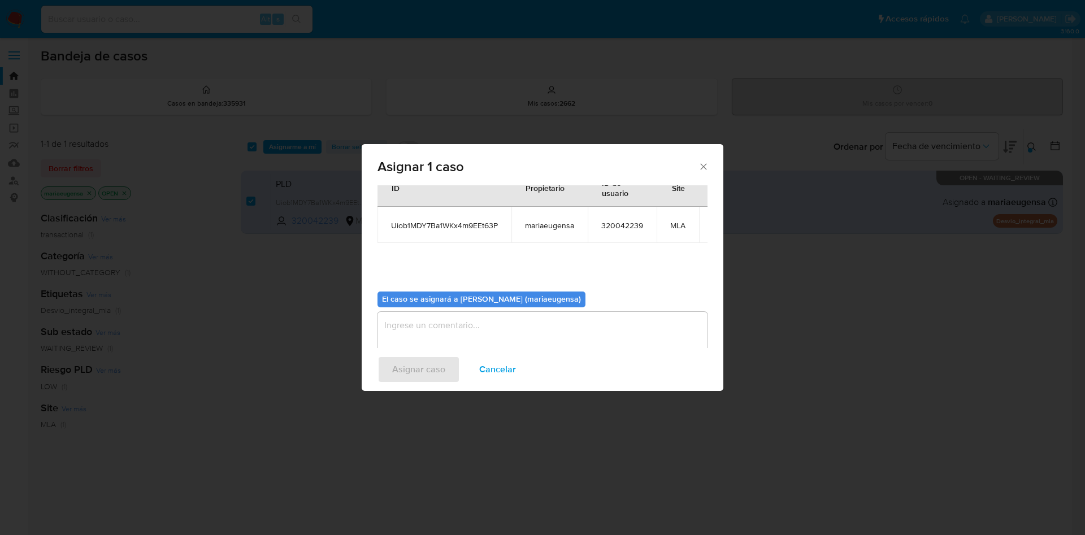
scroll to position [72, 0]
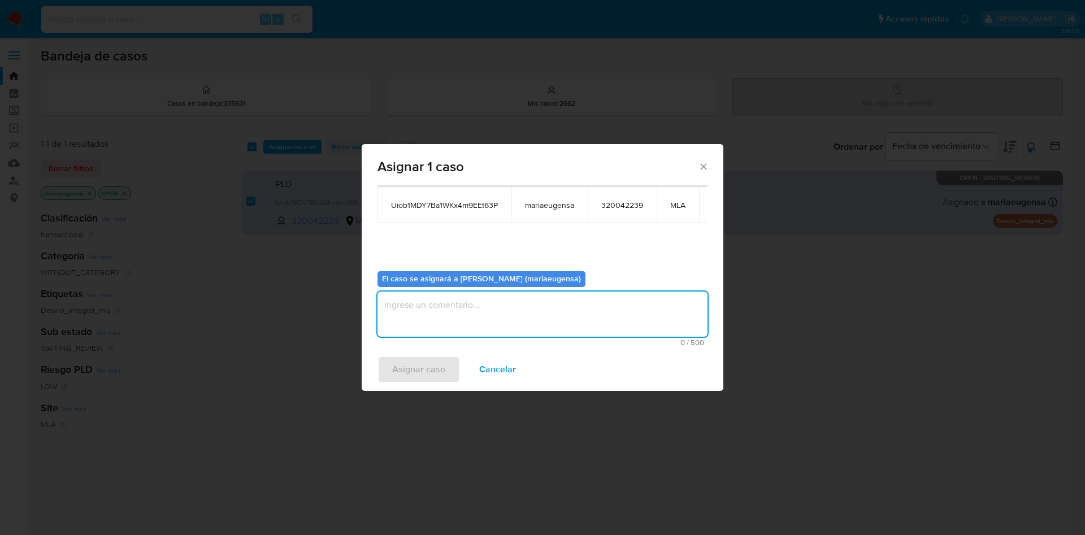
click at [436, 291] on textarea "assign-modal" at bounding box center [542, 313] width 330 height 45
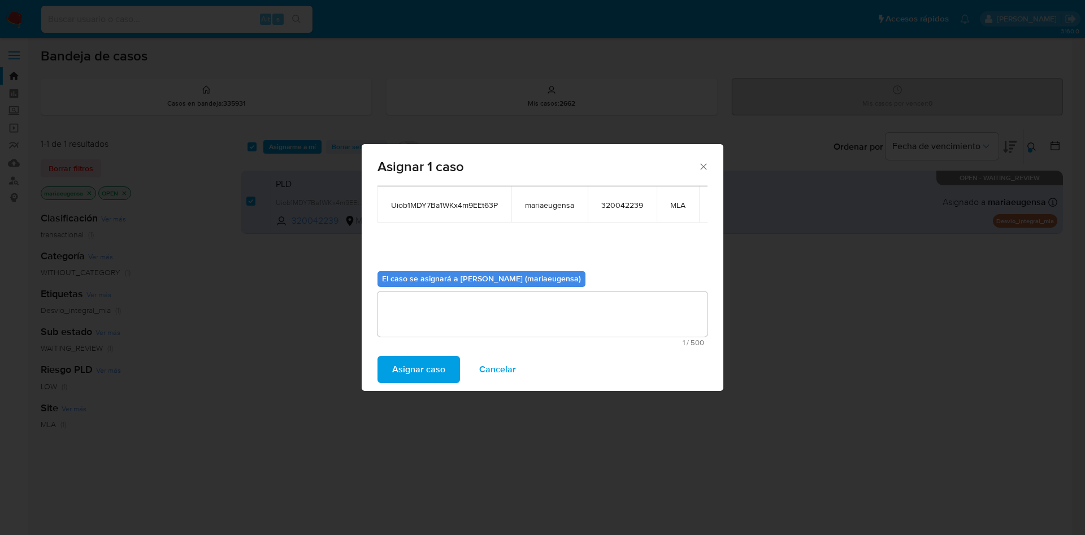
click at [410, 364] on span "Asignar caso" at bounding box center [418, 369] width 53 height 25
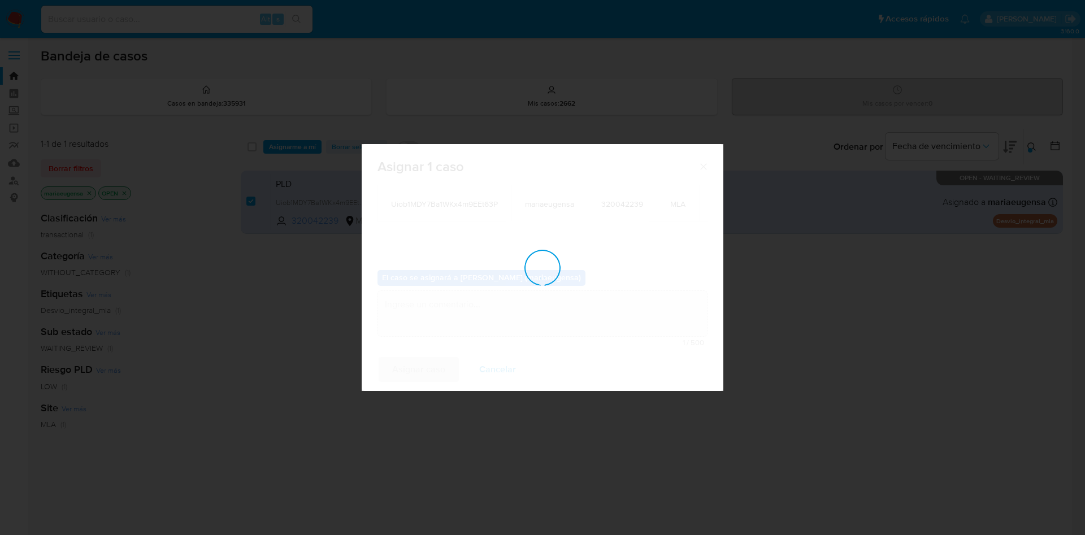
checkbox input "false"
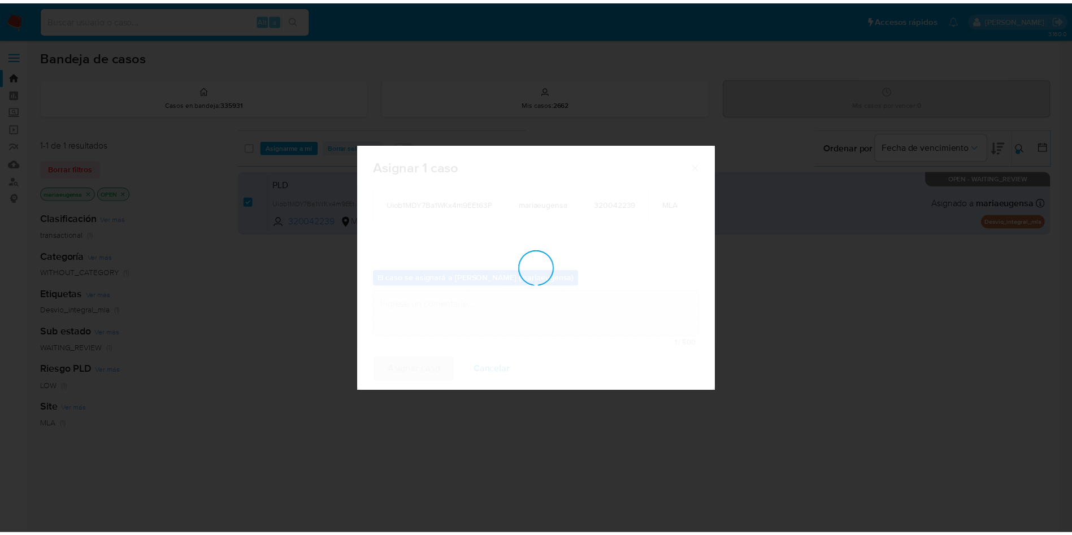
scroll to position [68, 0]
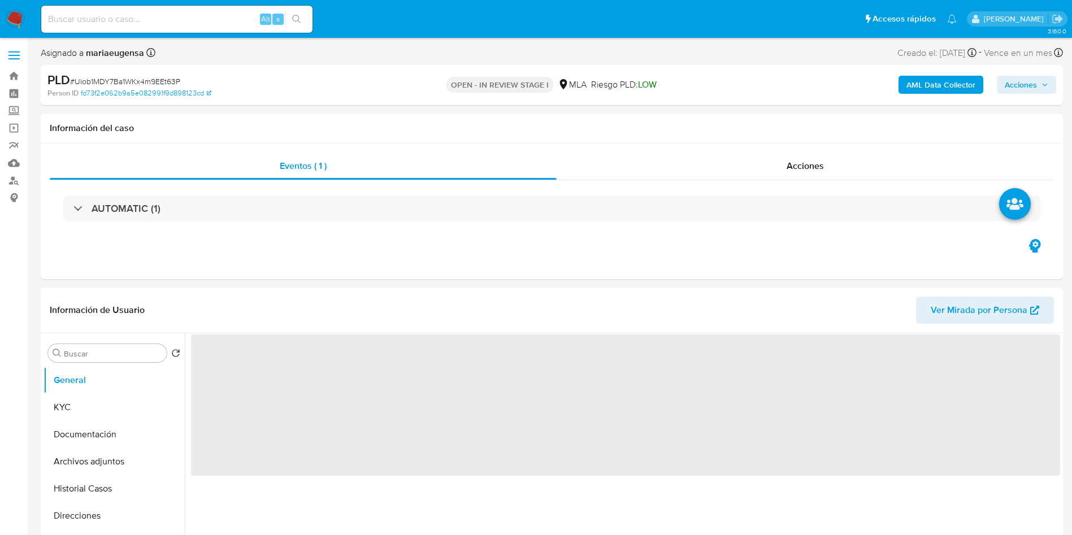
select select "10"
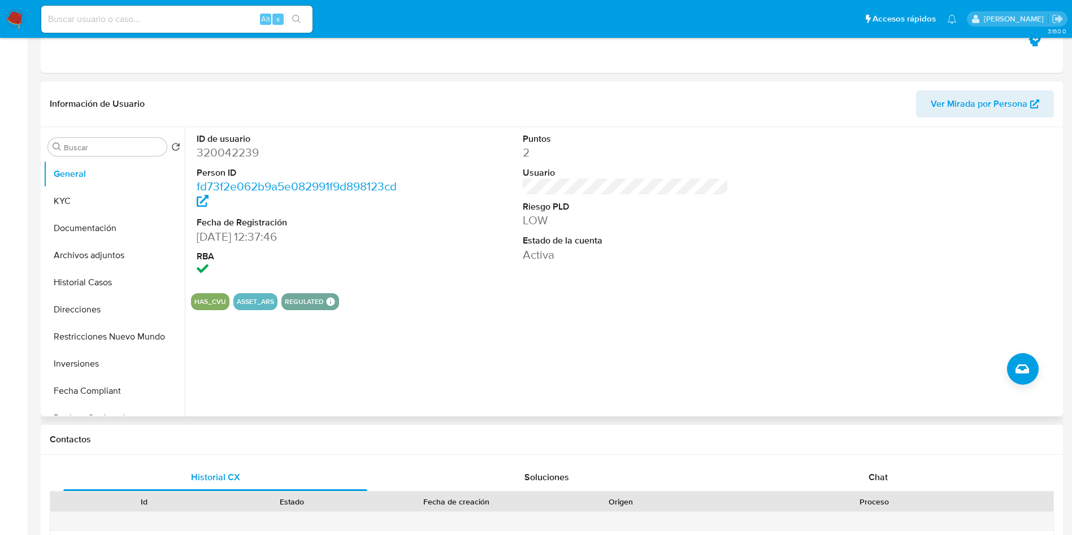
scroll to position [424, 0]
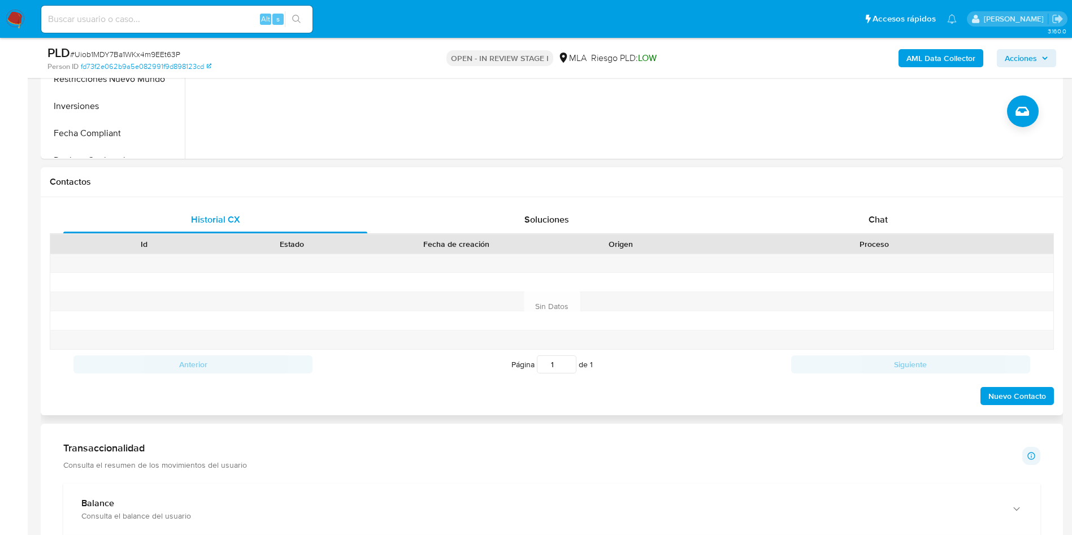
click at [889, 235] on div "Proceso" at bounding box center [874, 243] width 358 height 19
click at [883, 224] on span "Chat" at bounding box center [877, 219] width 19 height 13
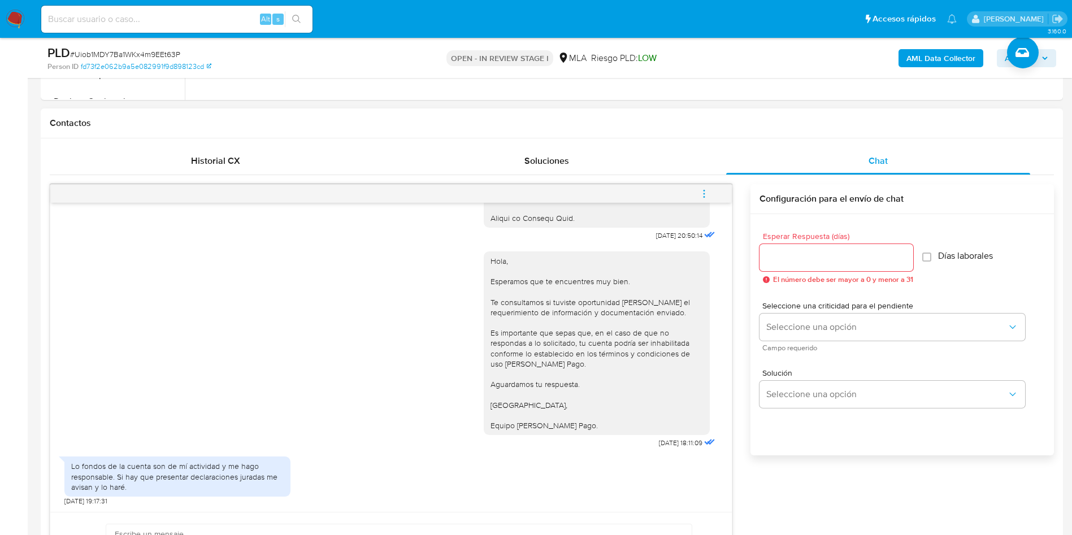
scroll to position [508, 0]
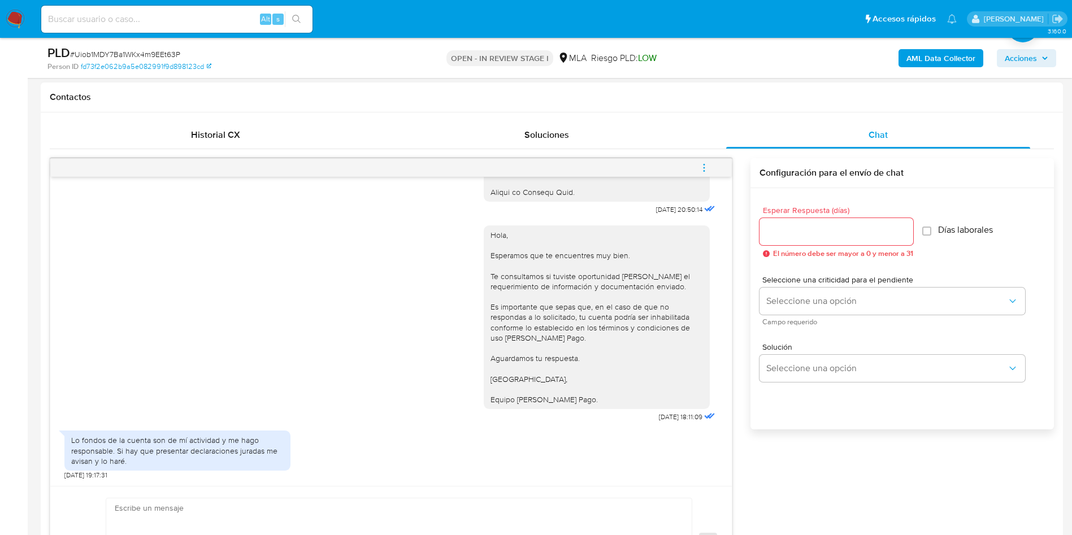
click at [217, 515] on textarea at bounding box center [396, 541] width 563 height 87
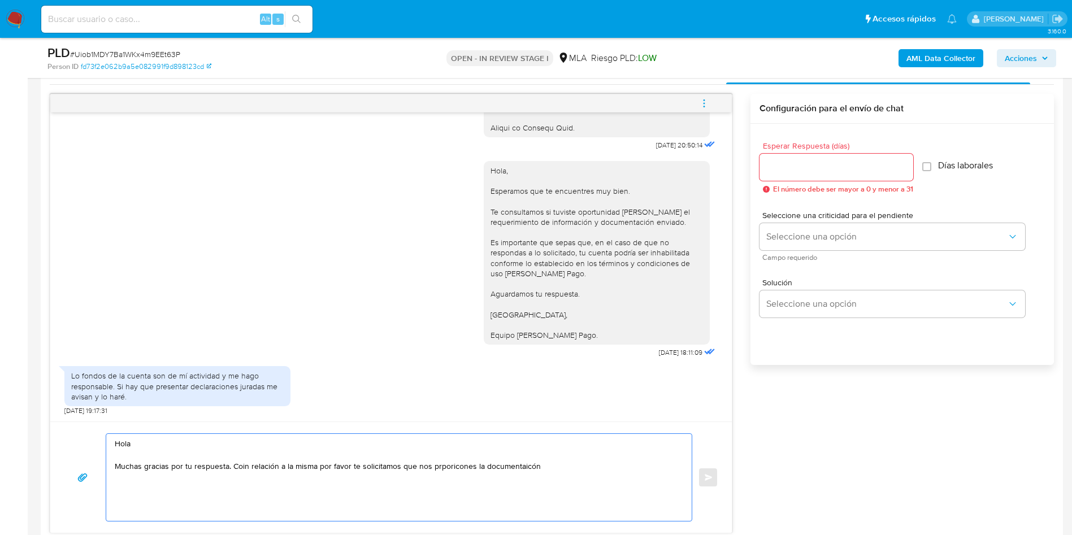
scroll to position [594, 0]
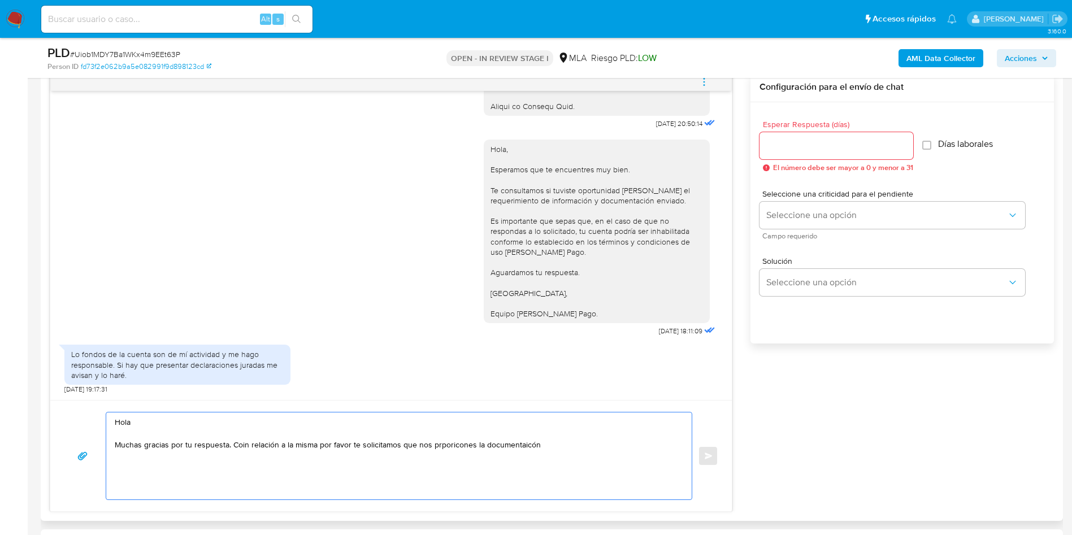
click at [247, 446] on textarea "Hola Muchas gracias por tu respuesta. Coin relación a la misma por favor te sol…" at bounding box center [396, 455] width 563 height 87
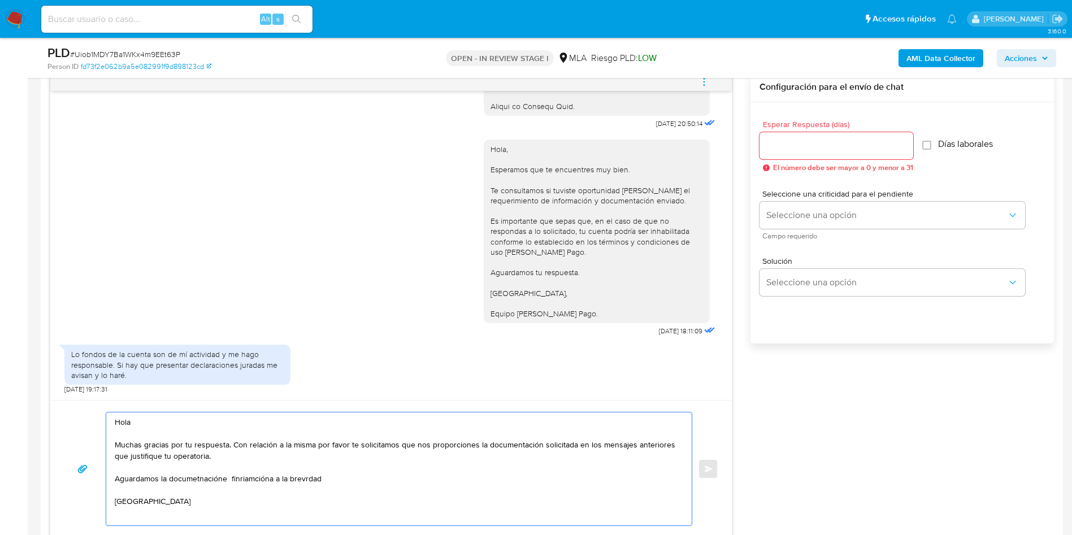
scroll to position [4, 0]
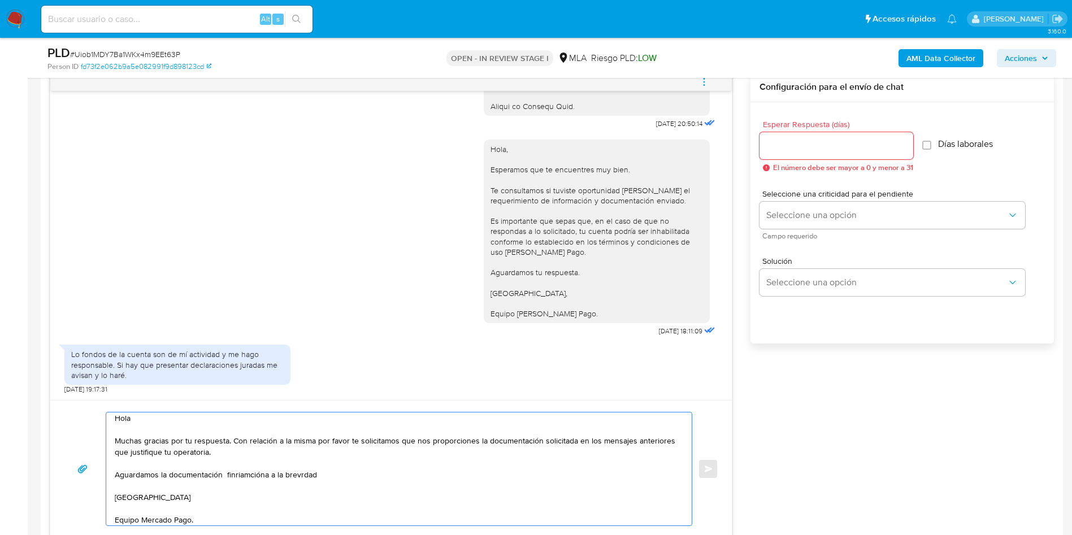
drag, startPoint x: 246, startPoint y: 474, endPoint x: 238, endPoint y: 482, distance: 12.0
click at [231, 495] on textarea "Hola Muchas gracias por tu respuesta. Con relación a la misma por favor te soli…" at bounding box center [396, 468] width 563 height 113
click at [241, 476] on textarea "Hola Muchas gracias por tu respuesta. Con relación a la misma por favor te soli…" at bounding box center [396, 468] width 563 height 113
click at [308, 475] on textarea "Hola Muchas gracias por tu respuesta. Con relación a la misma por favor te soli…" at bounding box center [396, 468] width 563 height 113
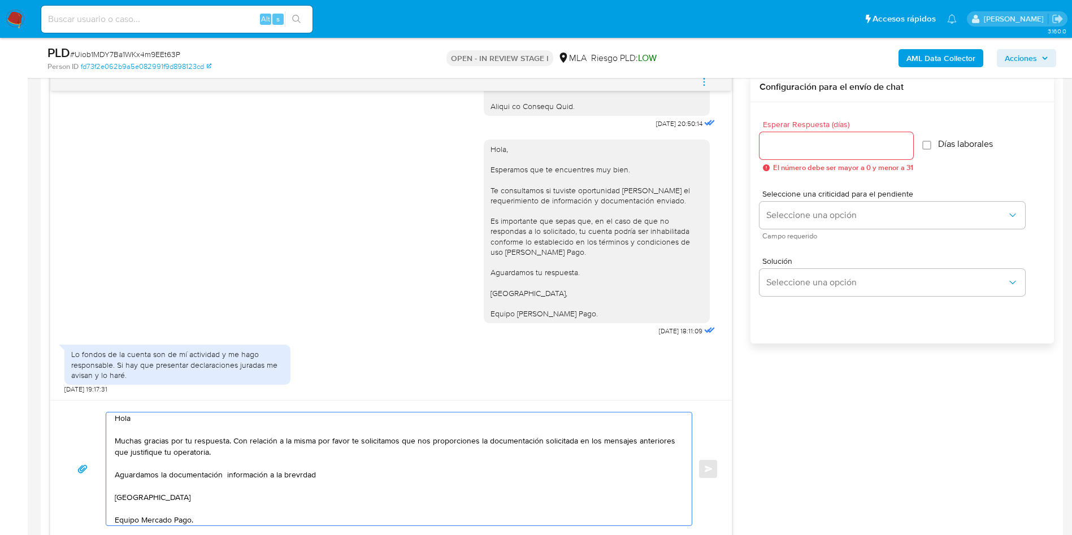
click at [308, 475] on textarea "Hola Muchas gracias por tu respuesta. Con relación a la misma por favor te soli…" at bounding box center [396, 468] width 563 height 113
click at [355, 485] on textarea "Hola Muchas gracias por tu respuesta. Con relación a la misma por favor te soli…" at bounding box center [396, 468] width 563 height 113
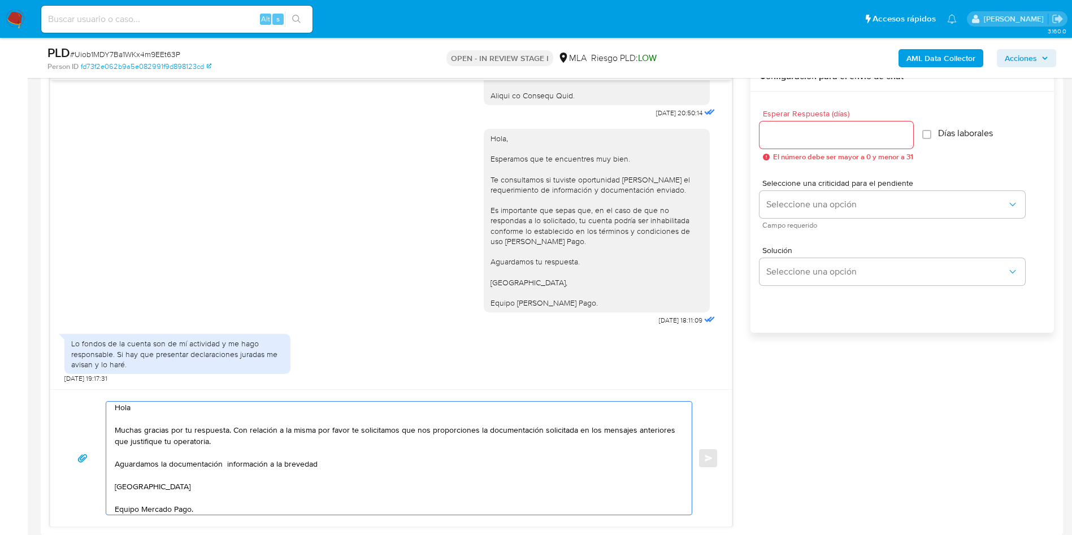
drag, startPoint x: 212, startPoint y: 526, endPoint x: 119, endPoint y: 388, distance: 166.8
click at [116, 386] on div "18/08/2025 17:36:17 Hola, Esperamos que te encuentres muy bien. Te consultamos …" at bounding box center [391, 294] width 682 height 465
type textarea "Hola Muchas gracias por tu respuesta. Con relación a la misma por favor te soli…"
click at [799, 131] on input "Esperar Respuesta (días)" at bounding box center [836, 135] width 154 height 15
type input "1"
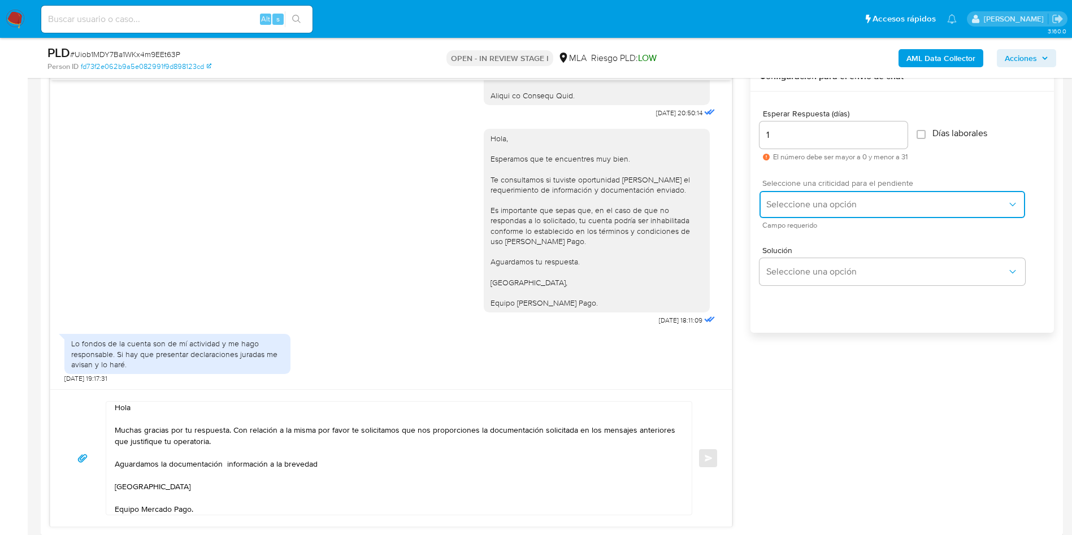
click at [829, 195] on button "Seleccione una opción" at bounding box center [891, 204] width 265 height 27
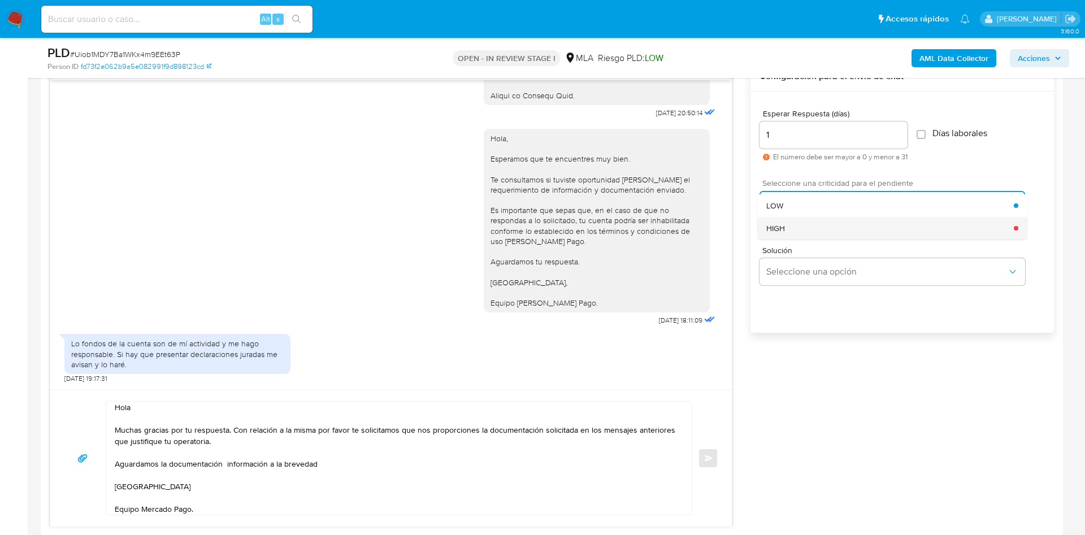
click at [815, 232] on div "HIGH" at bounding box center [889, 228] width 247 height 23
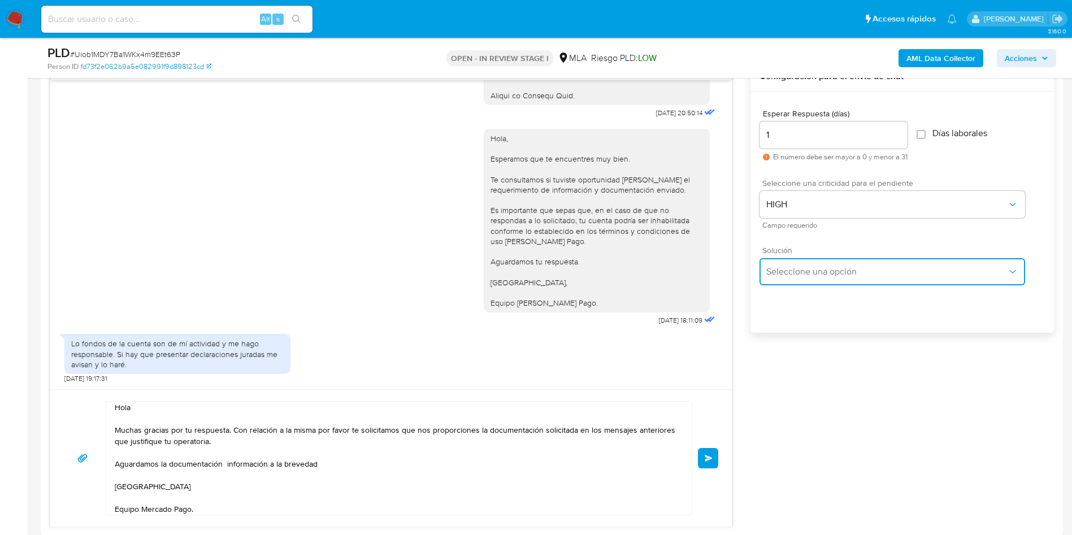
click at [803, 265] on button "Seleccione una opción" at bounding box center [891, 271] width 265 height 27
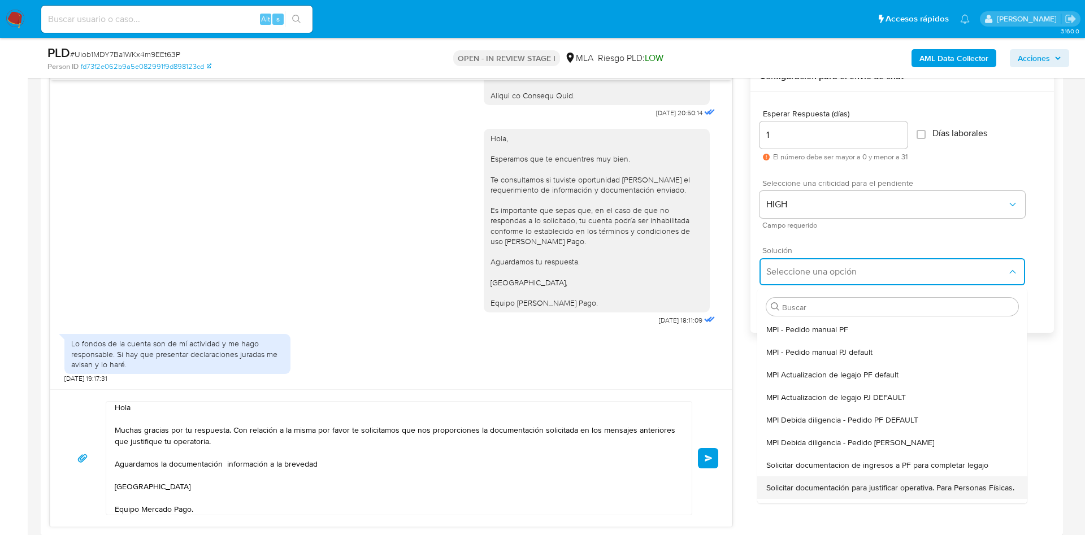
click at [799, 486] on span "Solicitar documentación para justificar operativa. Para Personas Físicas." at bounding box center [890, 487] width 248 height 10
type textarea "Hola,En función de las operaciones registradas en tu cuenta de Mercado Pago, ne…"
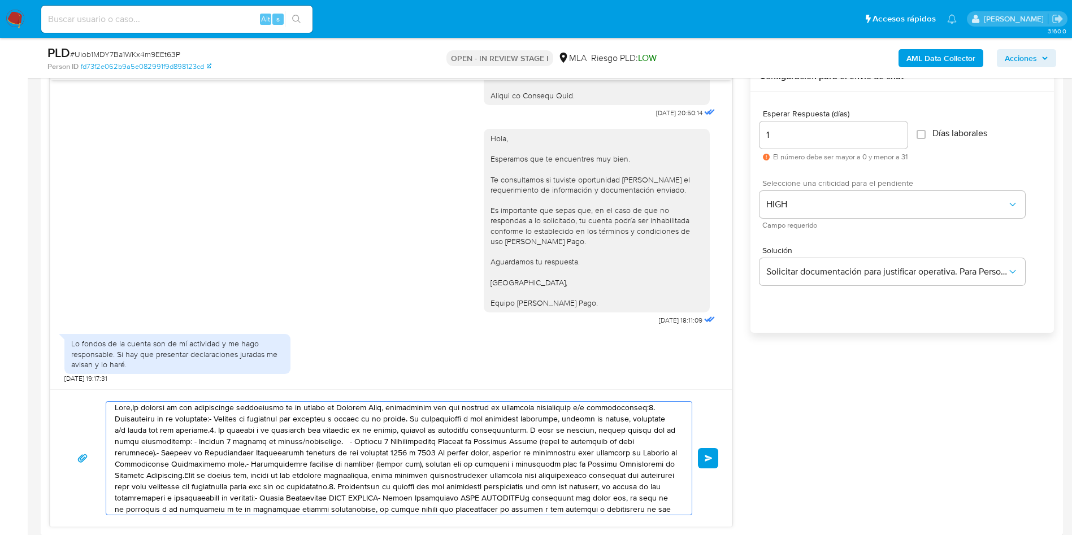
click at [379, 451] on textarea at bounding box center [396, 458] width 563 height 113
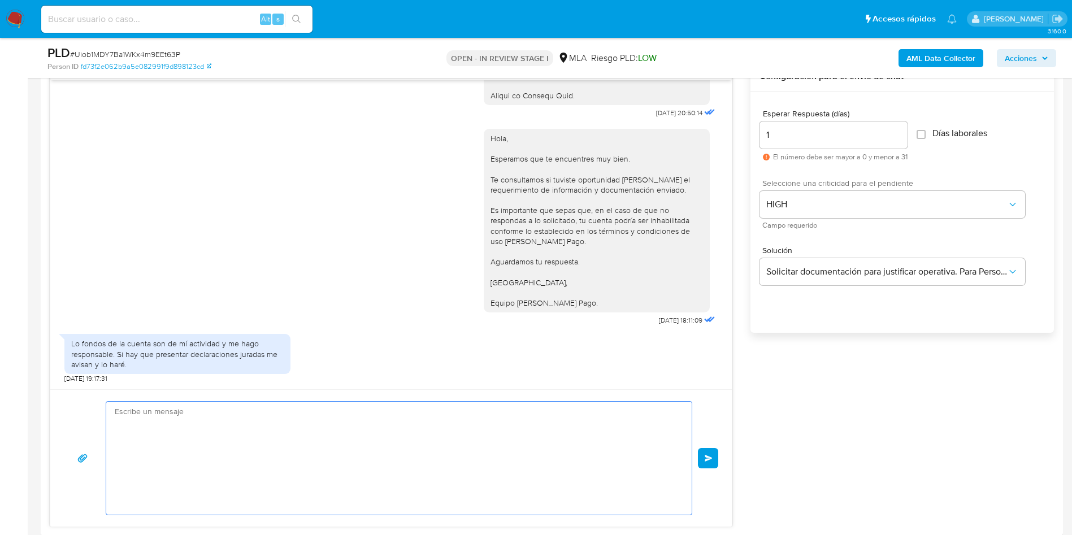
scroll to position [0, 0]
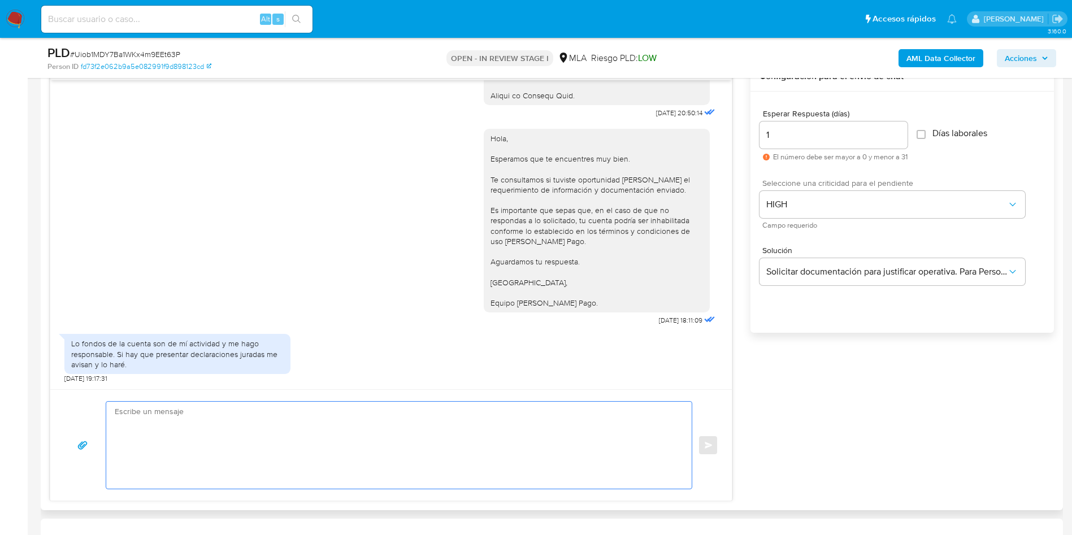
paste textarea "Hola Muchas gracias por tu respuesta. Con relación a la misma por favor te soli…"
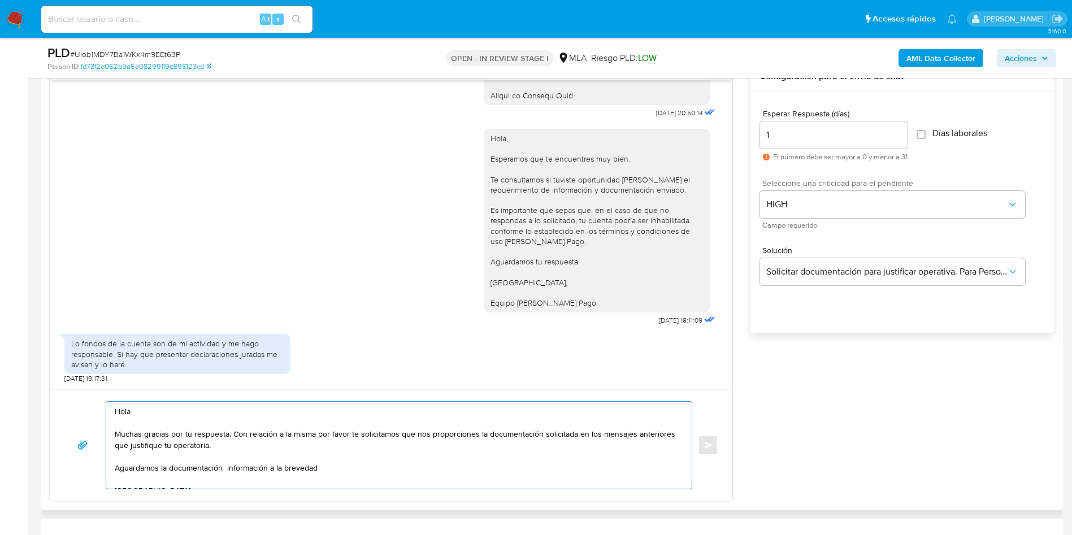
scroll to position [4, 0]
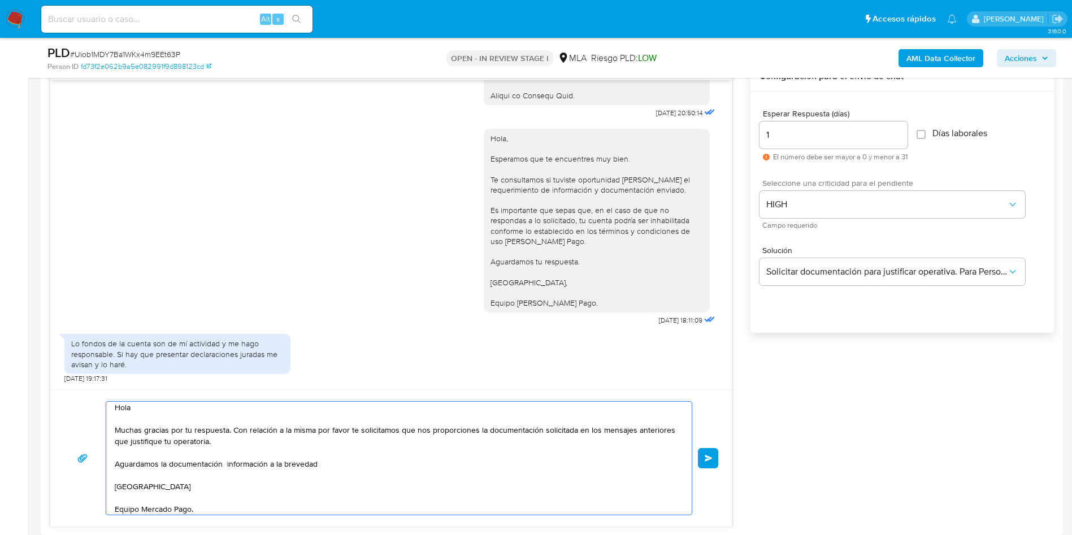
click at [379, 451] on textarea "Hola Muchas gracias por tu respuesta. Con relación a la misma por favor te soli…" at bounding box center [396, 458] width 563 height 113
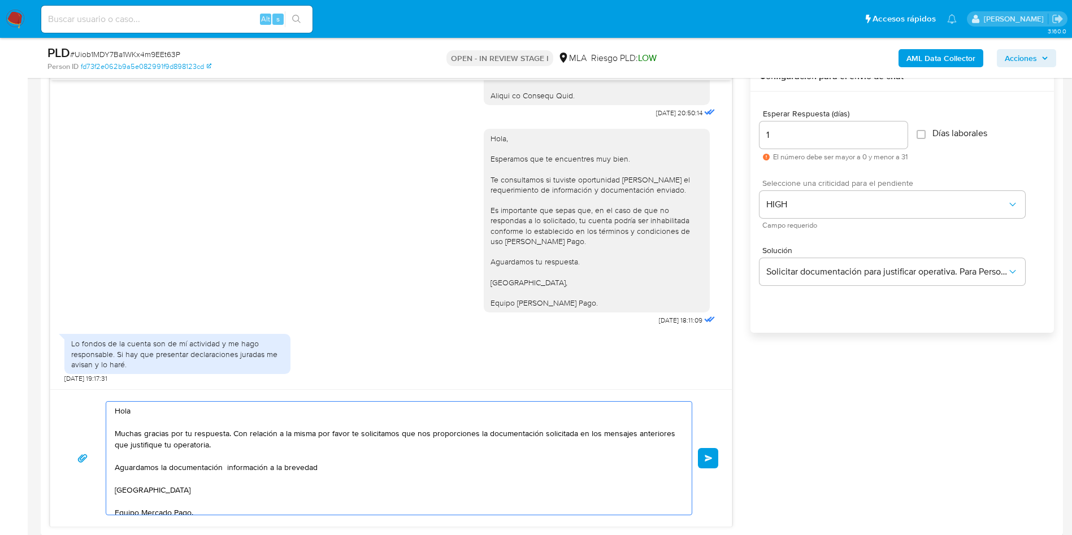
scroll to position [0, 0]
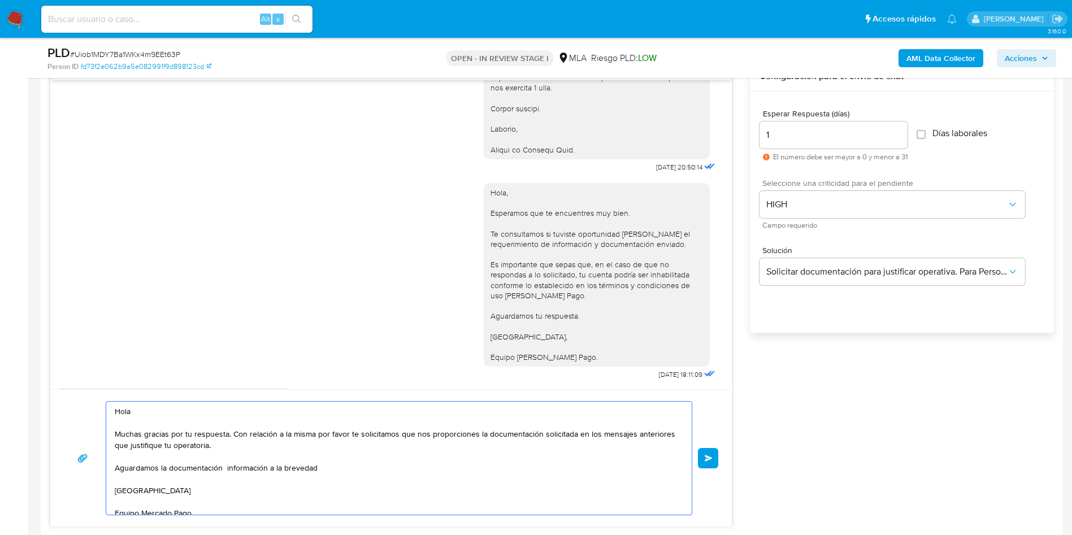
click at [331, 252] on div "Hola, Esperamos que te encuentres muy bien. Te consultamos si tuviste oportunid…" at bounding box center [390, 278] width 653 height 207
click at [484, 434] on textarea "Hola Muchas gracias por tu respuesta. Con relación a la misma por favor te soli…" at bounding box center [396, 458] width 563 height 113
click at [532, 457] on textarea "Hola Muchas gracias por tu respuesta. Con relación a la misma por favor te soli…" at bounding box center [396, 458] width 563 height 113
click at [185, 443] on textarea "Hola Muchas gracias por tu respuesta. Con relación a la misma por favor te soli…" at bounding box center [396, 458] width 563 height 113
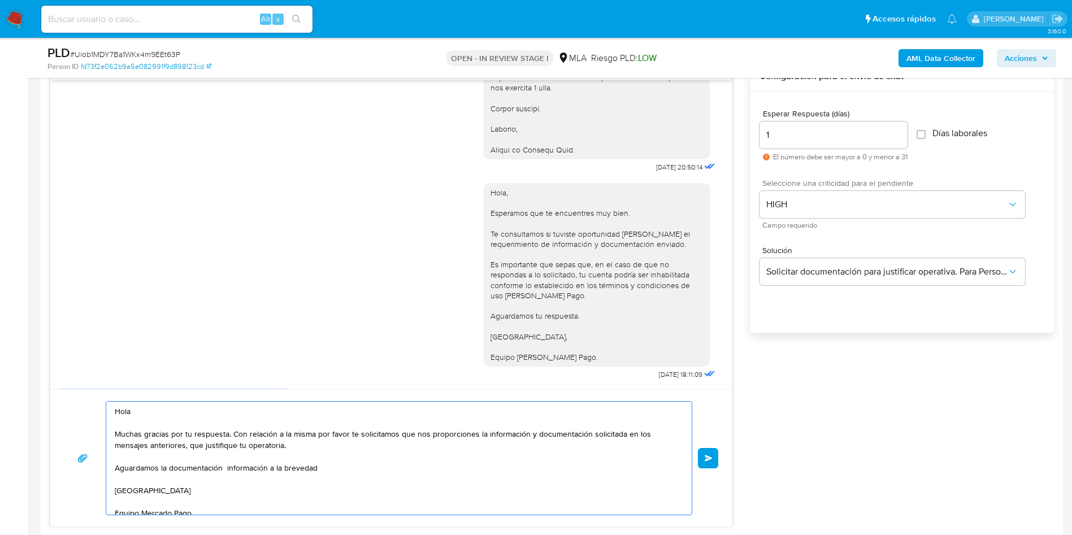
click at [228, 474] on textarea "Hola Muchas gracias por tu respuesta. Con relación a la misma por favor te soli…" at bounding box center [396, 458] width 563 height 113
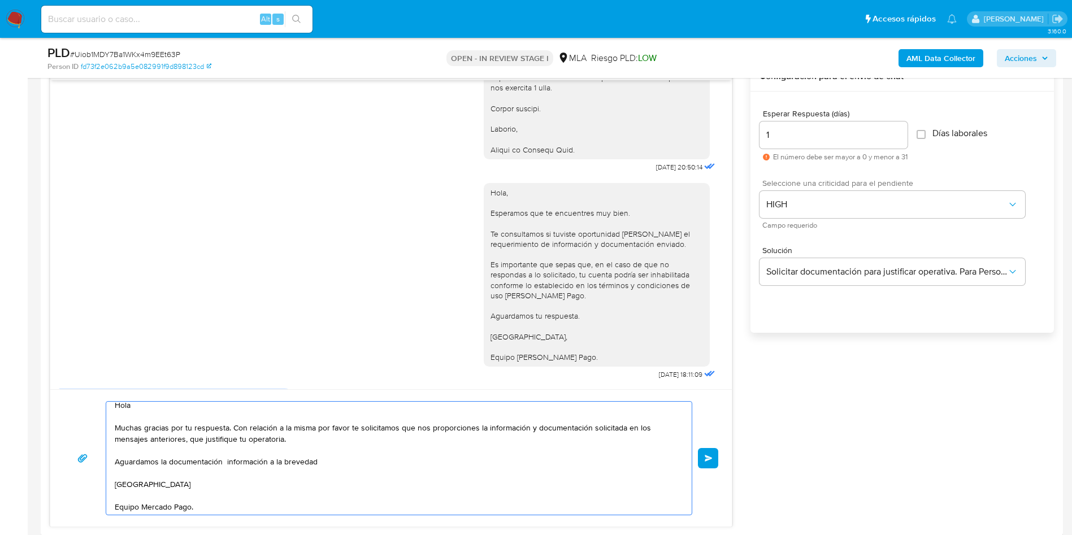
scroll to position [8, 0]
type textarea "Hola Muchas gracias por tu respuesta. Con relación a la misma por favor te soli…"
click at [706, 459] on span "Enviar" at bounding box center [708, 458] width 8 height 7
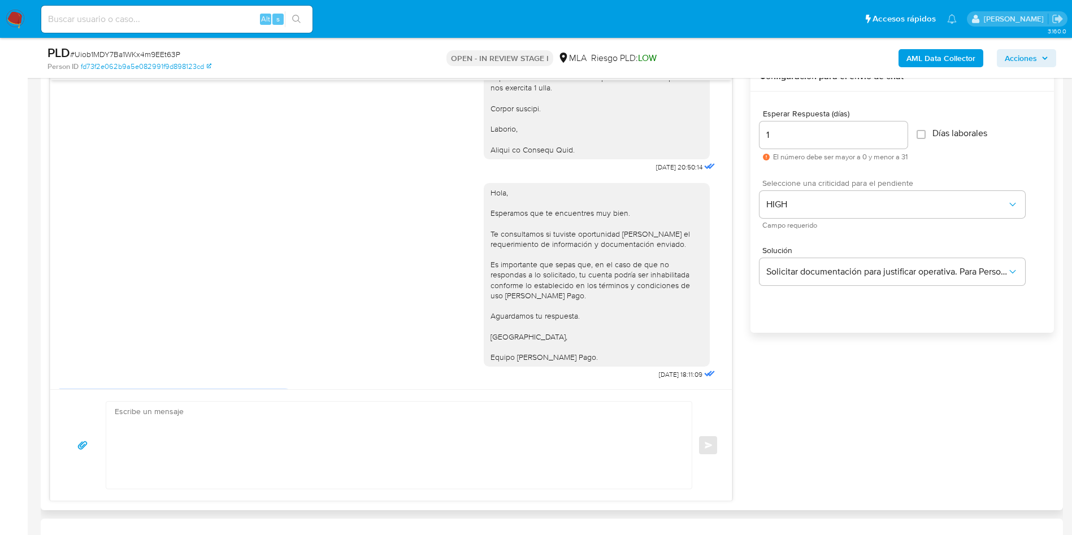
scroll to position [1555, 0]
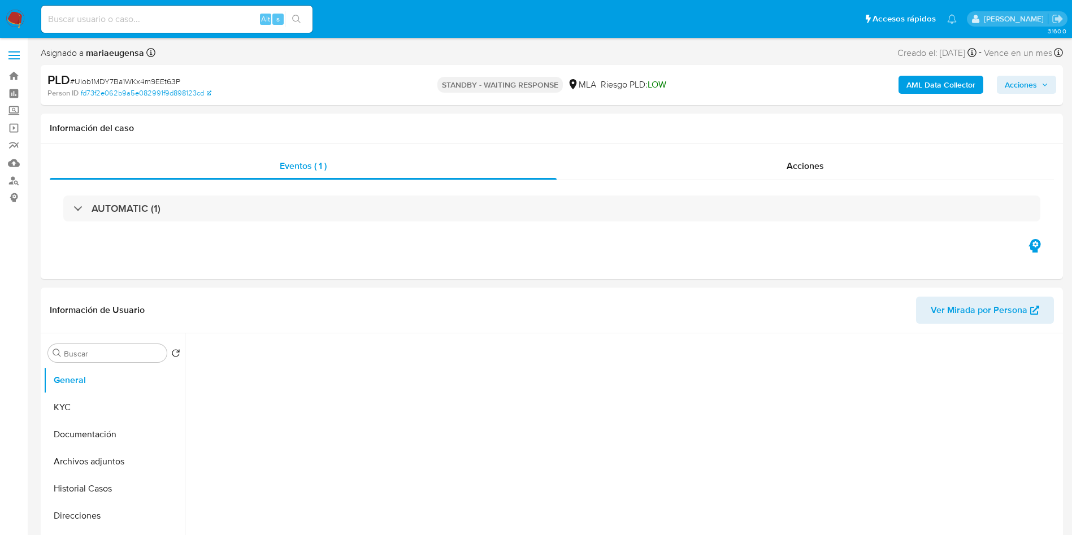
select select "10"
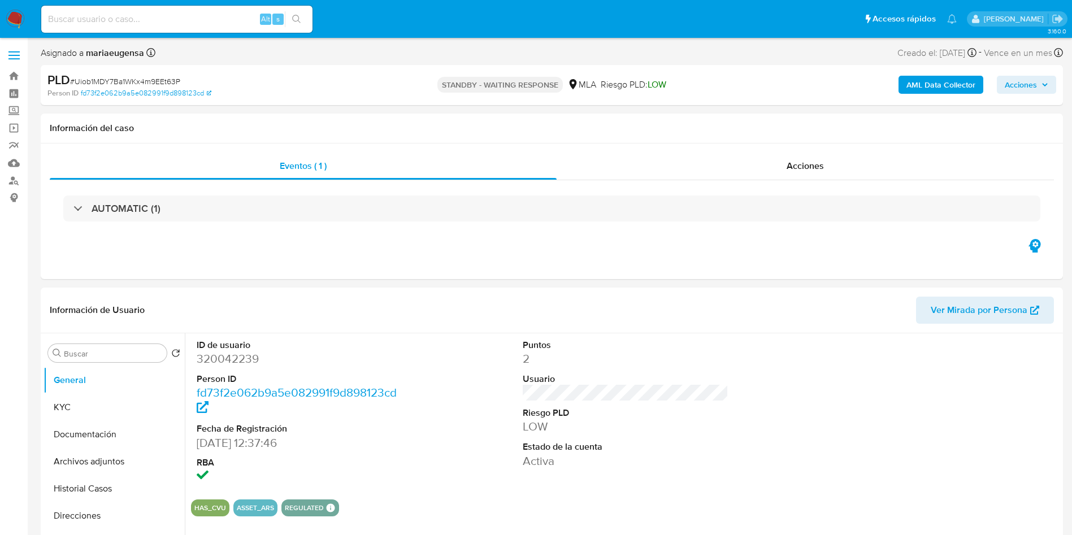
click at [155, 83] on span "# Uiob1MDY7Ba1WKx4m9EEt63P" at bounding box center [125, 81] width 110 height 11
click at [155, 82] on span "# Uiob1MDY7Ba1WKx4m9EEt63P" at bounding box center [125, 81] width 110 height 11
copy span "Uiob1MDY7Ba1WKx4m9EEt63P"
click at [149, 20] on input at bounding box center [176, 19] width 271 height 15
paste input "otlTfF0t29TmgVAMM16BHPps"
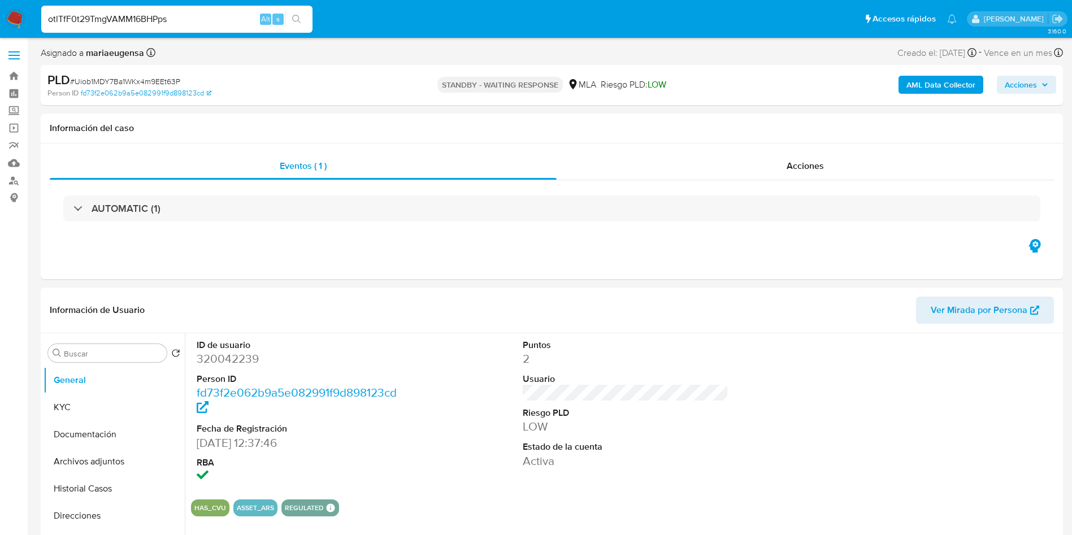
type input "otlTfF0t29TmgVAMM16BHPps"
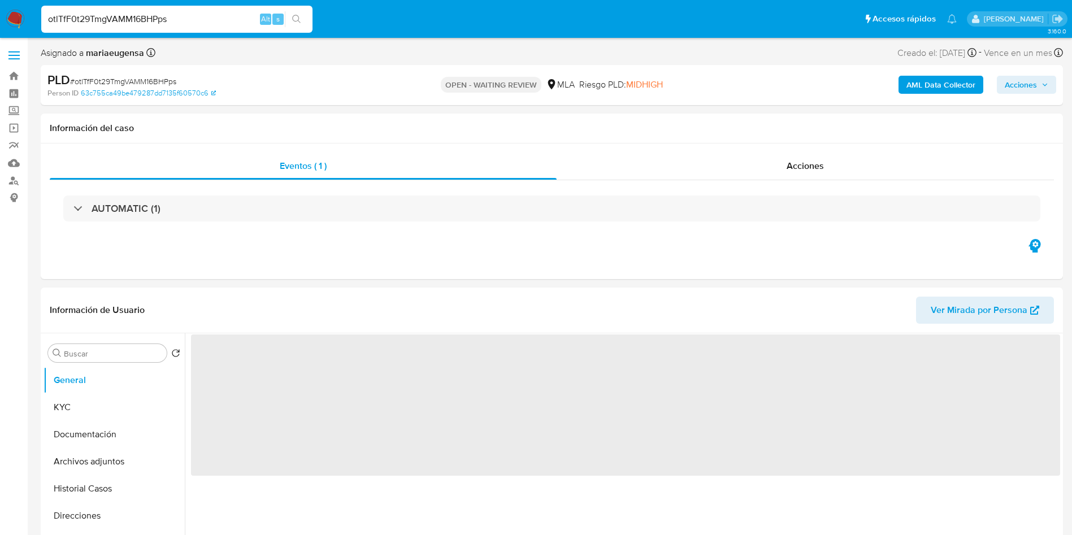
select select "10"
